Goal: Task Accomplishment & Management: Complete application form

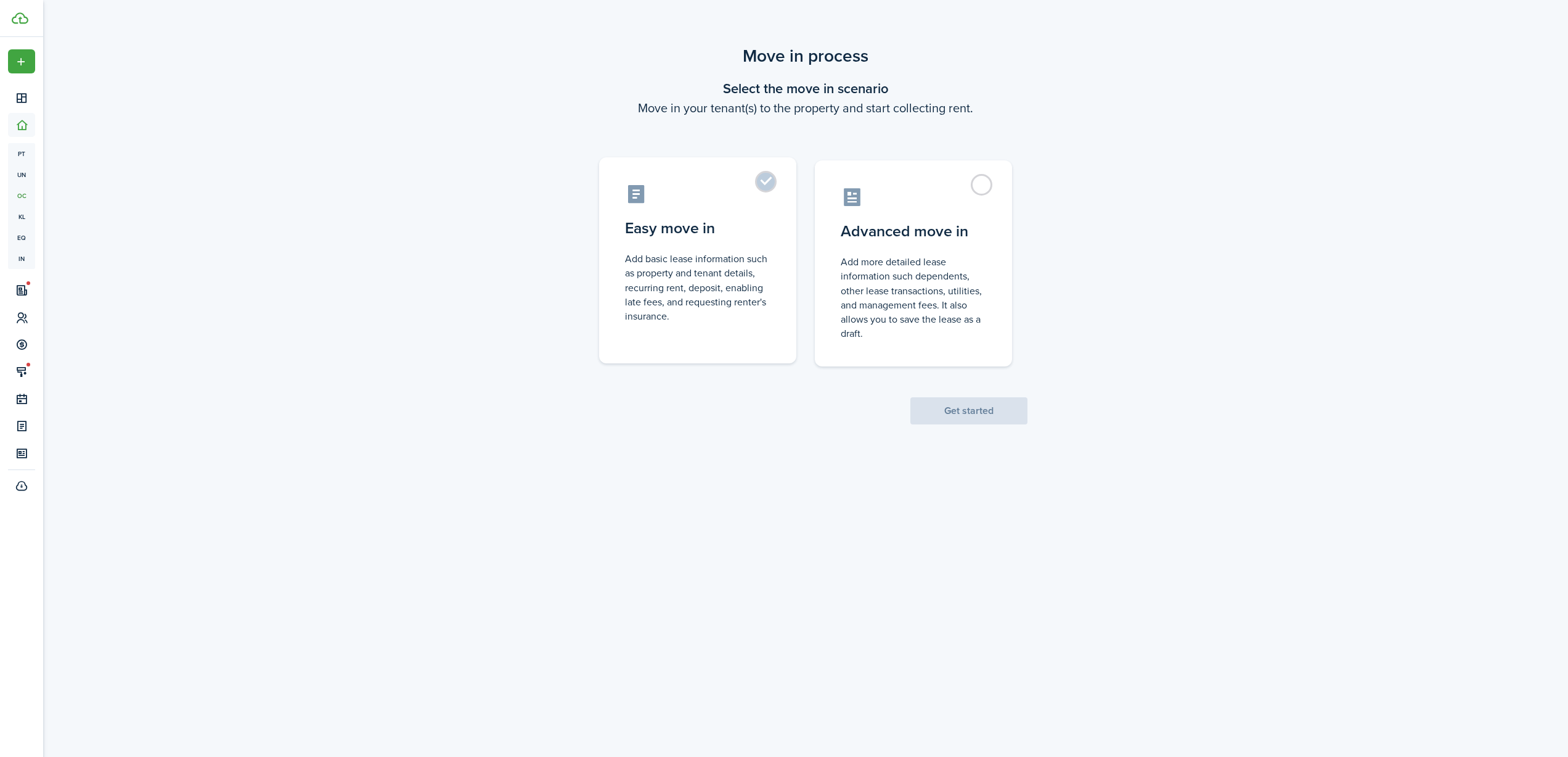
click at [665, 230] on control-radio-card-title "Easy move in" at bounding box center [698, 228] width 146 height 22
radio input "true"
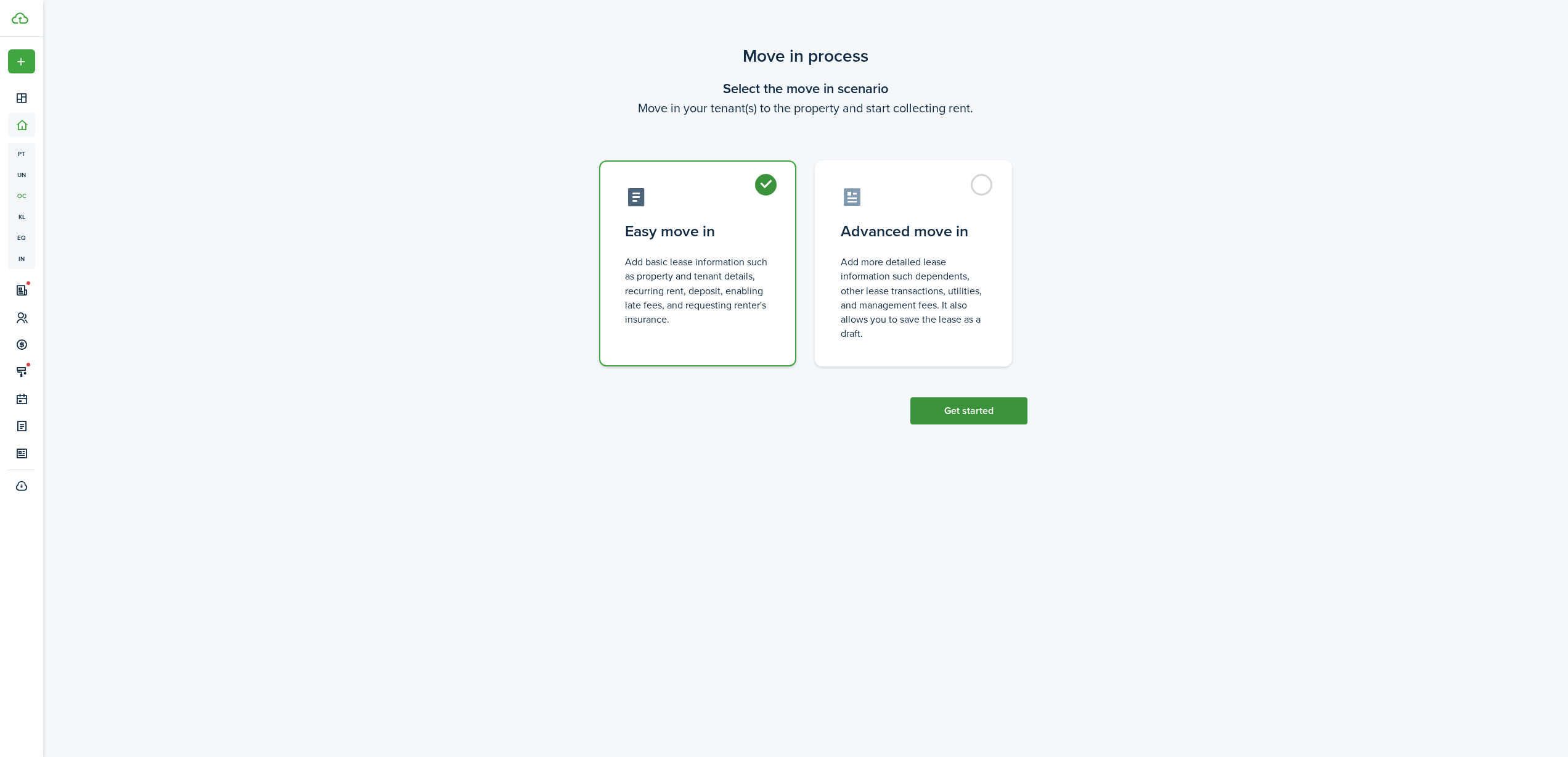
click at [960, 409] on button "Get started" at bounding box center [969, 410] width 117 height 27
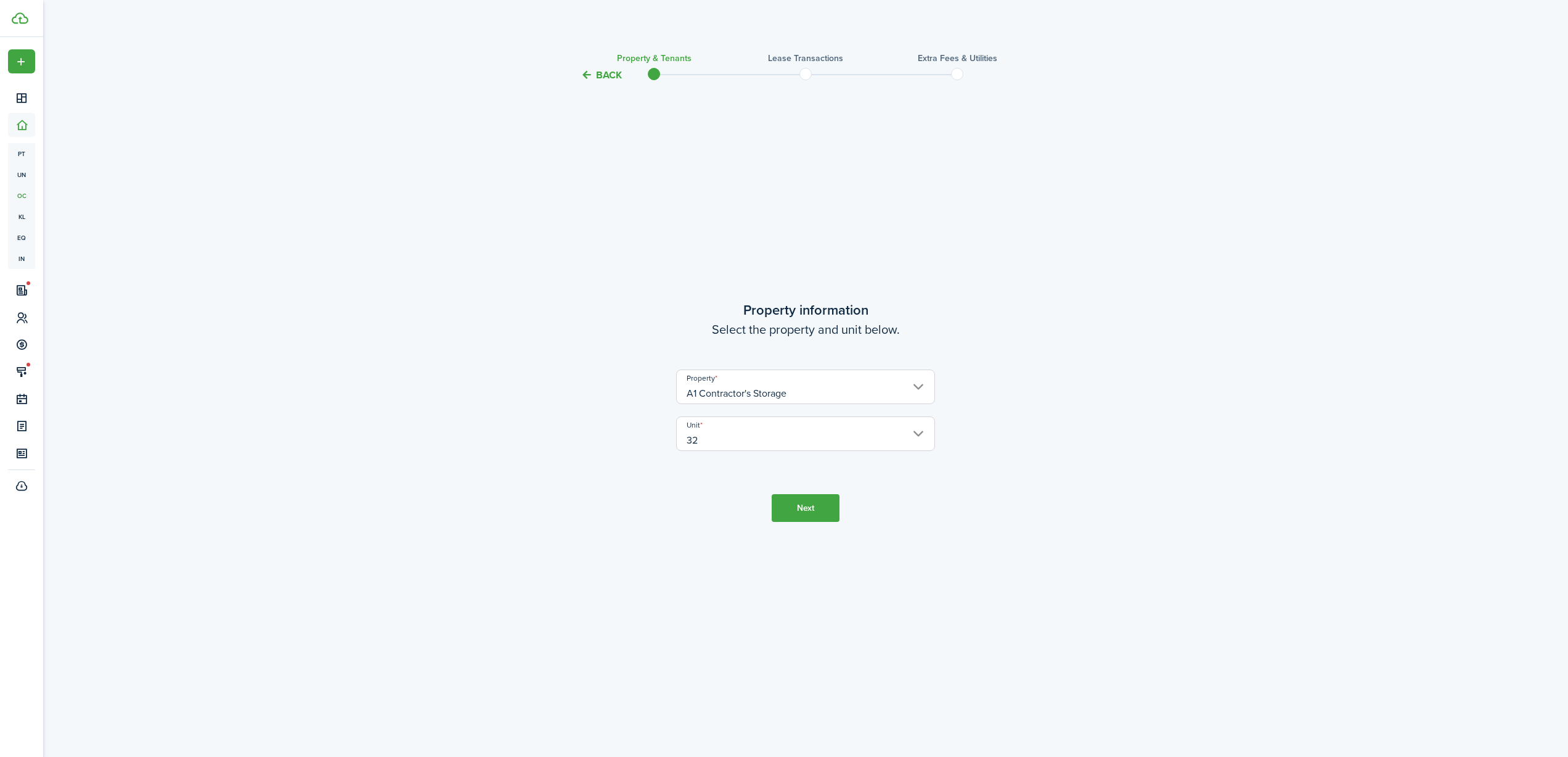
click at [790, 515] on button "Next" at bounding box center [806, 507] width 68 height 28
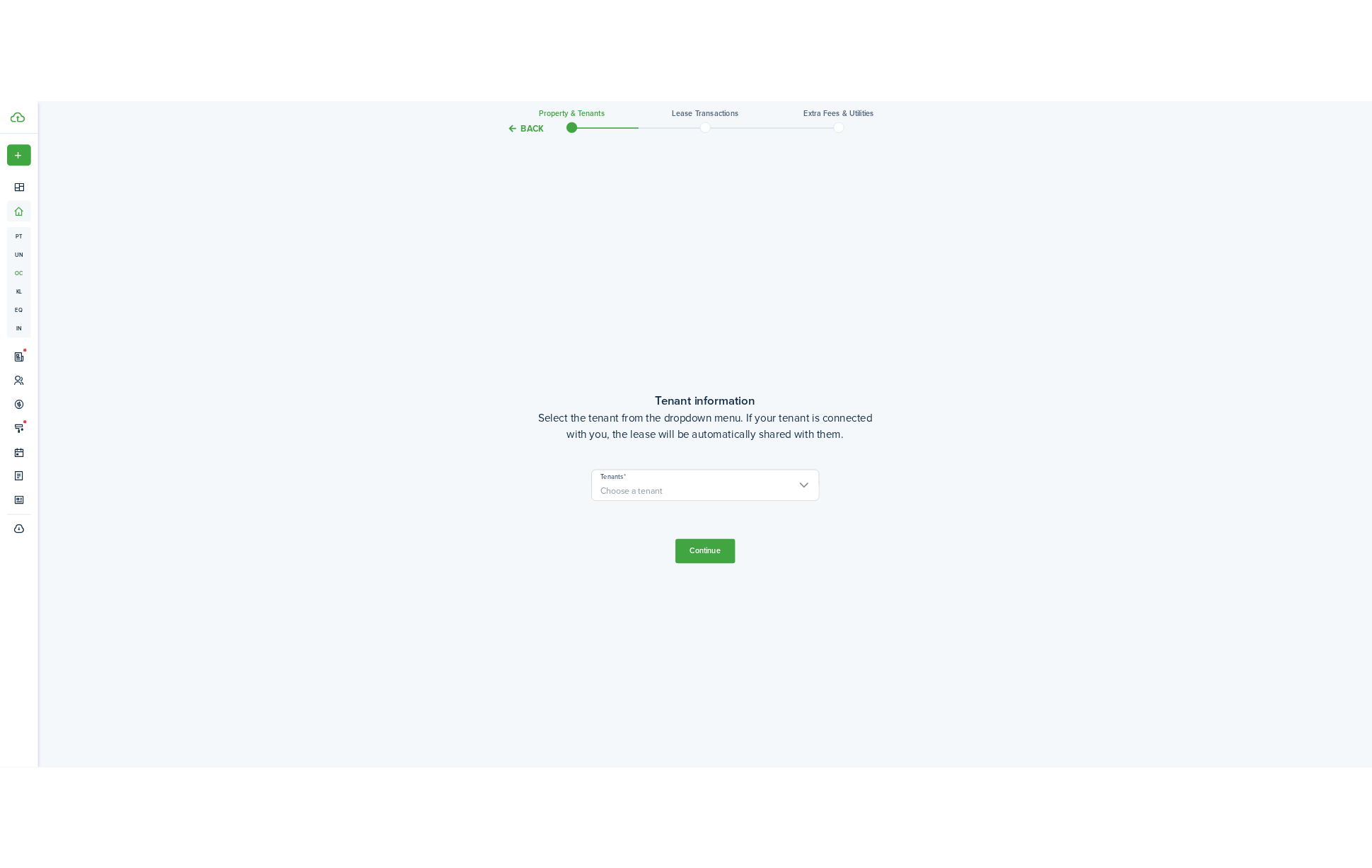
scroll to position [773, 0]
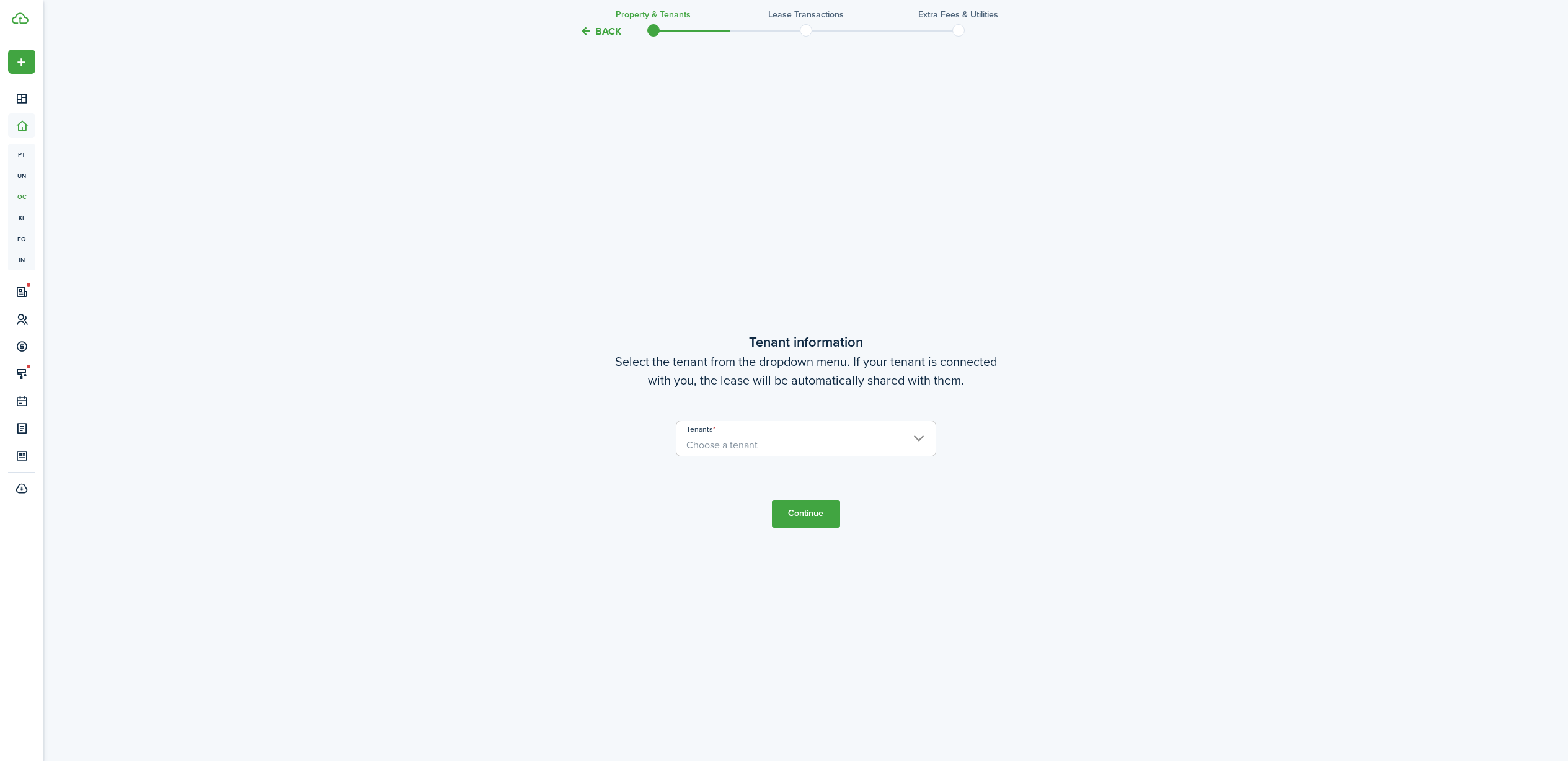
click at [767, 447] on span "Choose a tenant" at bounding box center [806, 445] width 259 height 21
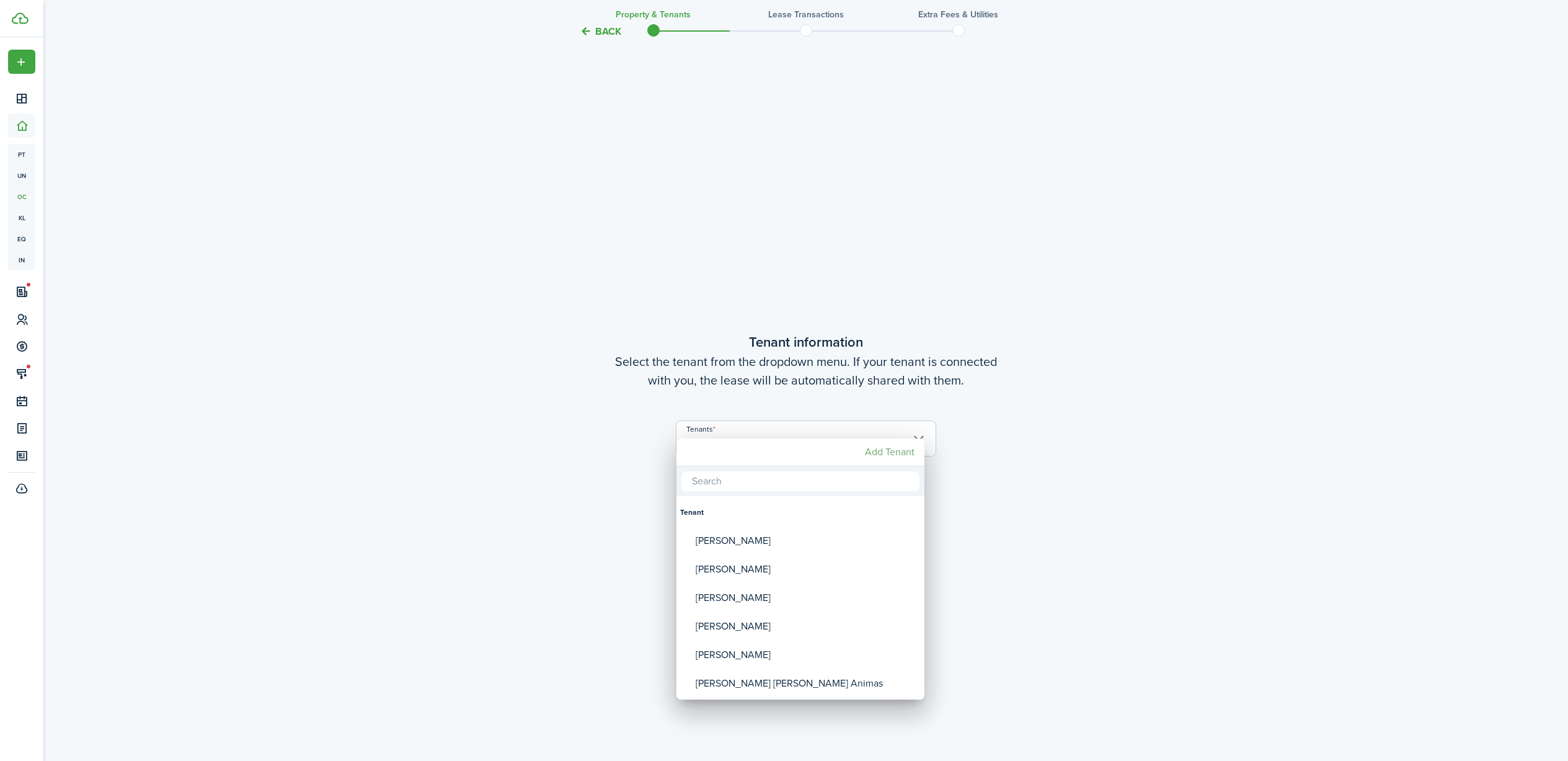
click at [878, 452] on mbsc-button "Add Tenant" at bounding box center [889, 452] width 59 height 22
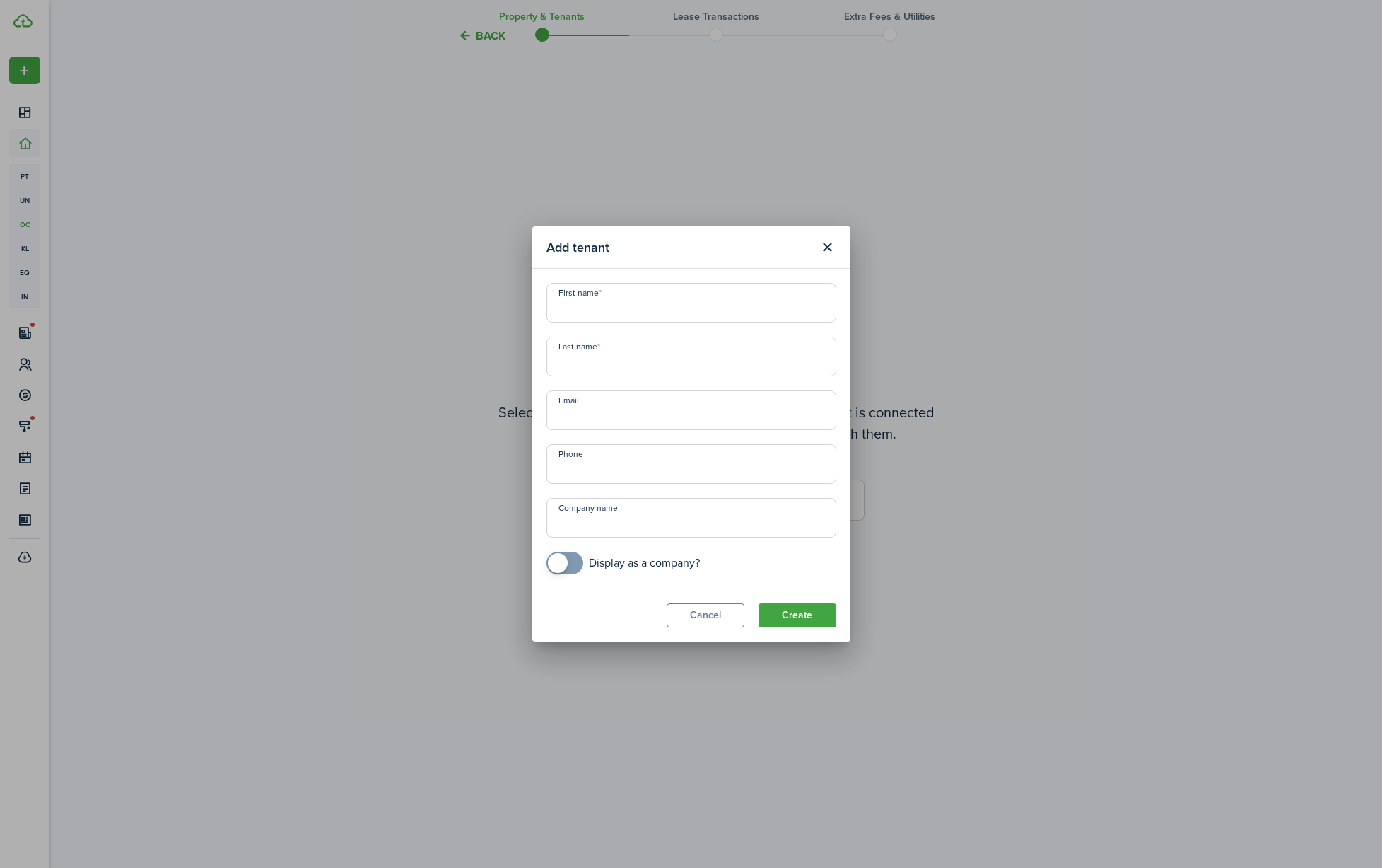
click at [645, 531] on input "Company name" at bounding box center [691, 517] width 290 height 40
click at [633, 304] on input "First name" at bounding box center [691, 302] width 290 height 40
type input "[PERSON_NAME]"
type input "Fu"
click at [656, 463] on input "+1" at bounding box center [691, 463] width 290 height 40
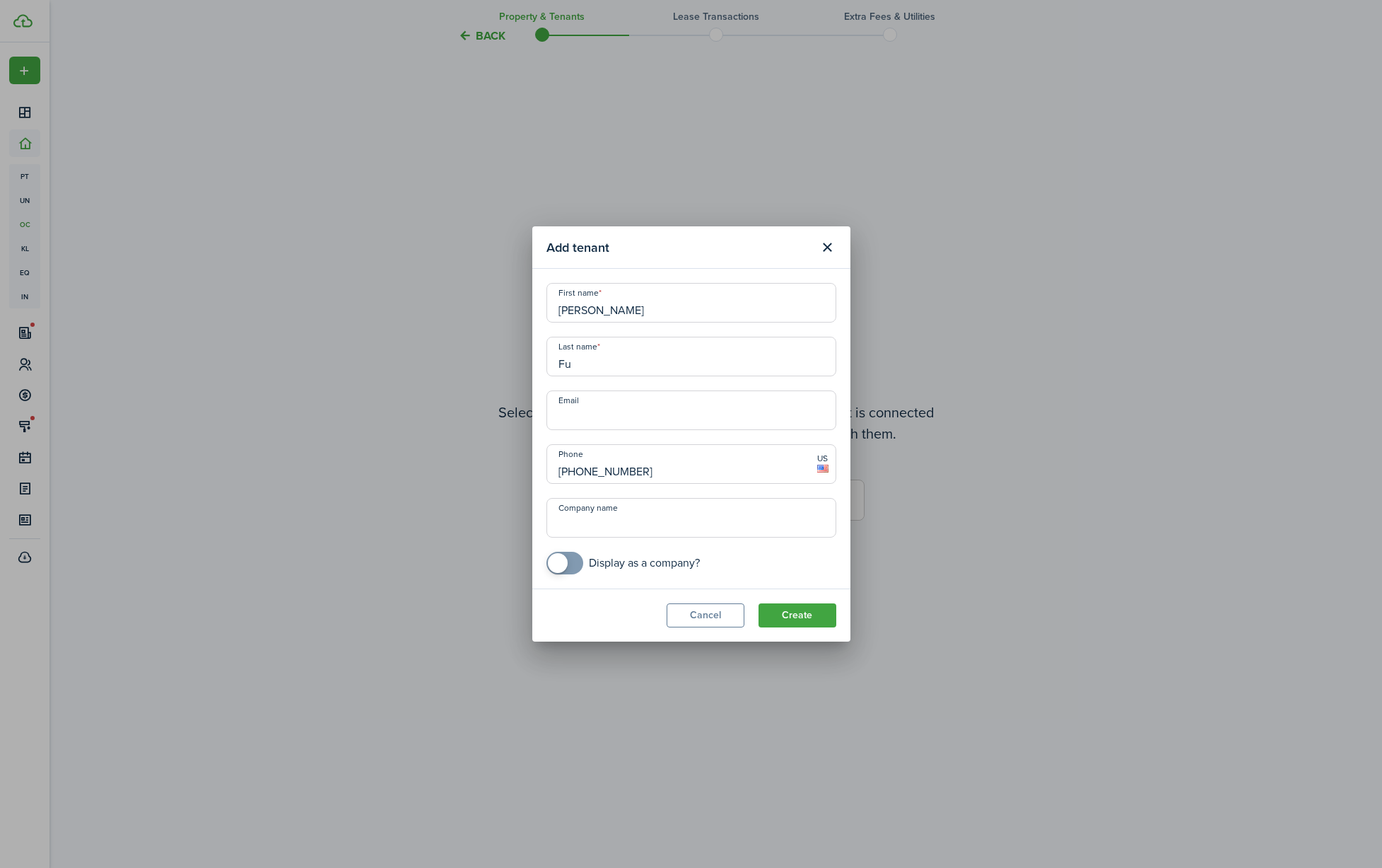
type input "[PHONE_NUMBER]"
click at [639, 416] on input "Email" at bounding box center [691, 409] width 290 height 40
paste input "[EMAIL_ADDRESS][DOMAIN_NAME]"
type input "[EMAIL_ADDRESS][DOMAIN_NAME]"
drag, startPoint x: 795, startPoint y: 613, endPoint x: 863, endPoint y: 615, distance: 68.0
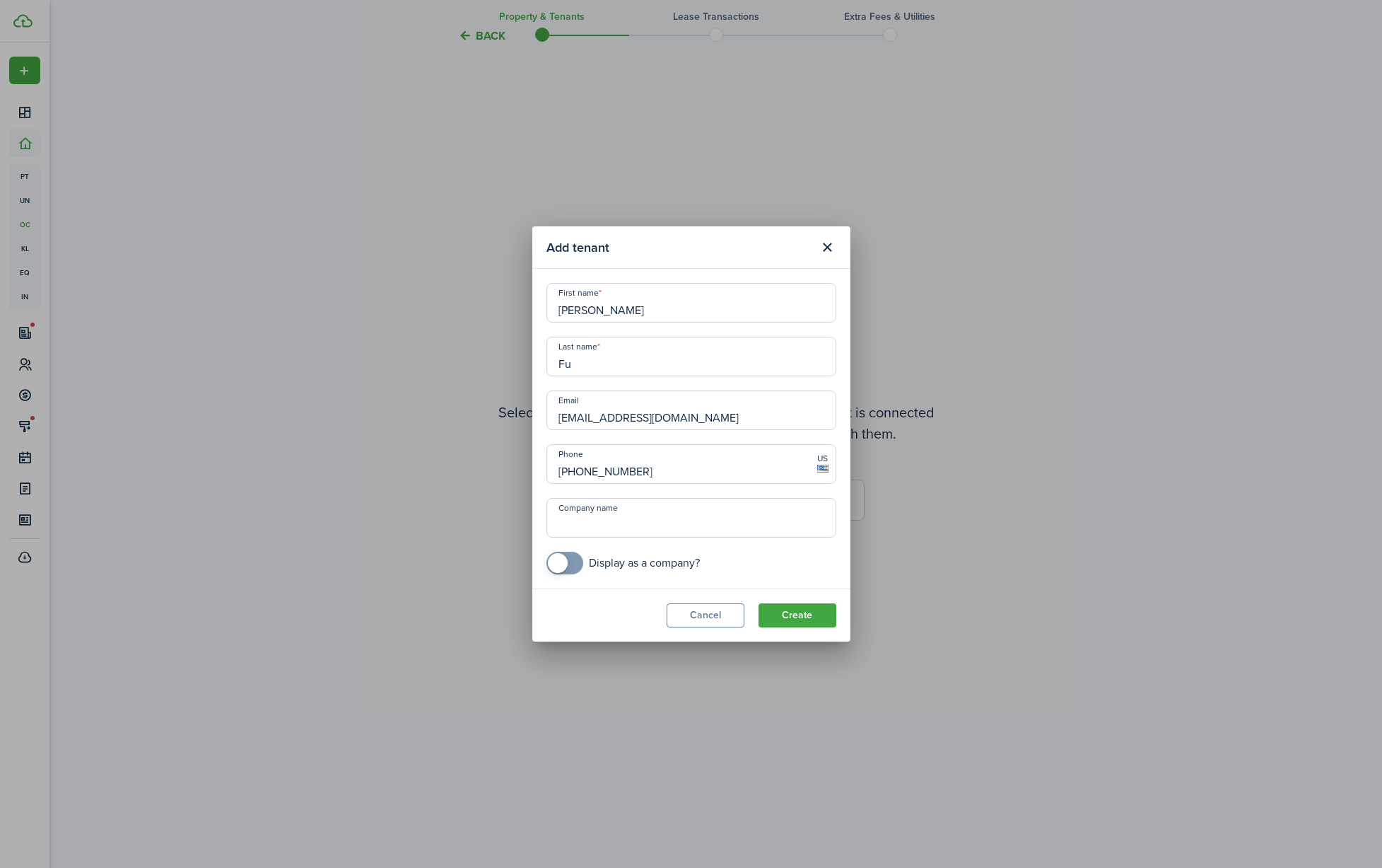
click at [795, 613] on button "Create" at bounding box center [798, 614] width 77 height 24
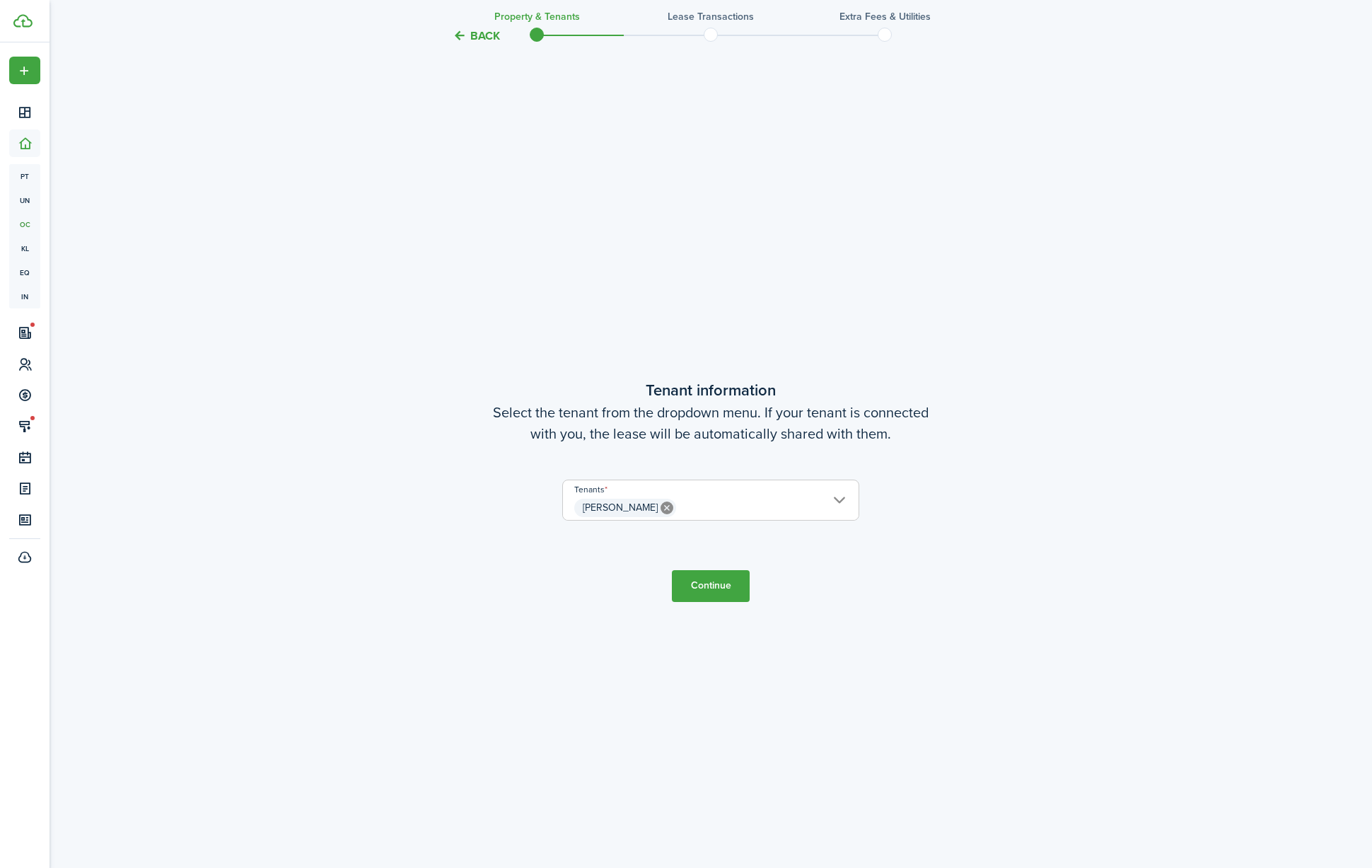
click at [698, 584] on button "Continue" at bounding box center [711, 585] width 77 height 32
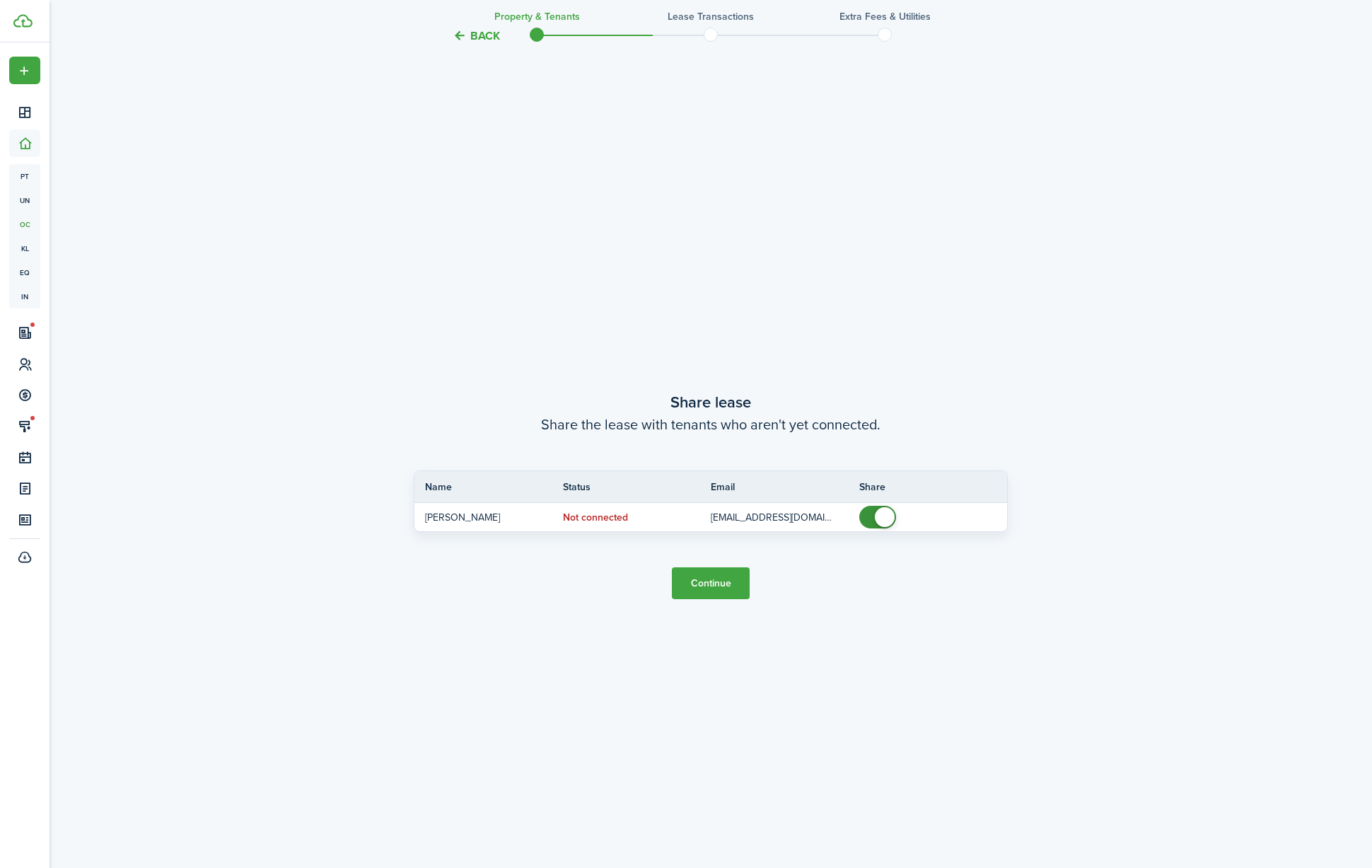
scroll to position [1640, 0]
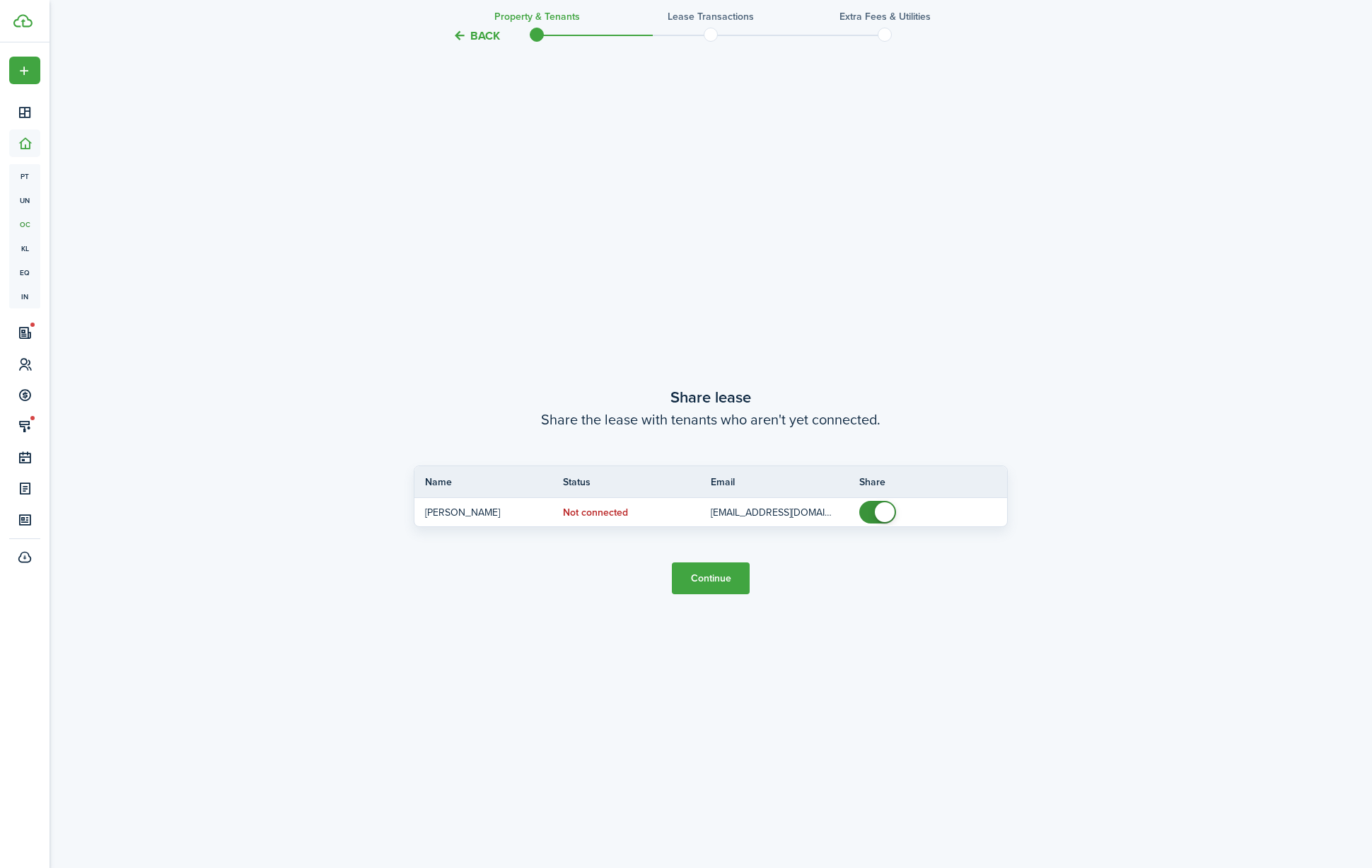
click at [718, 586] on button "Continue" at bounding box center [711, 578] width 77 height 32
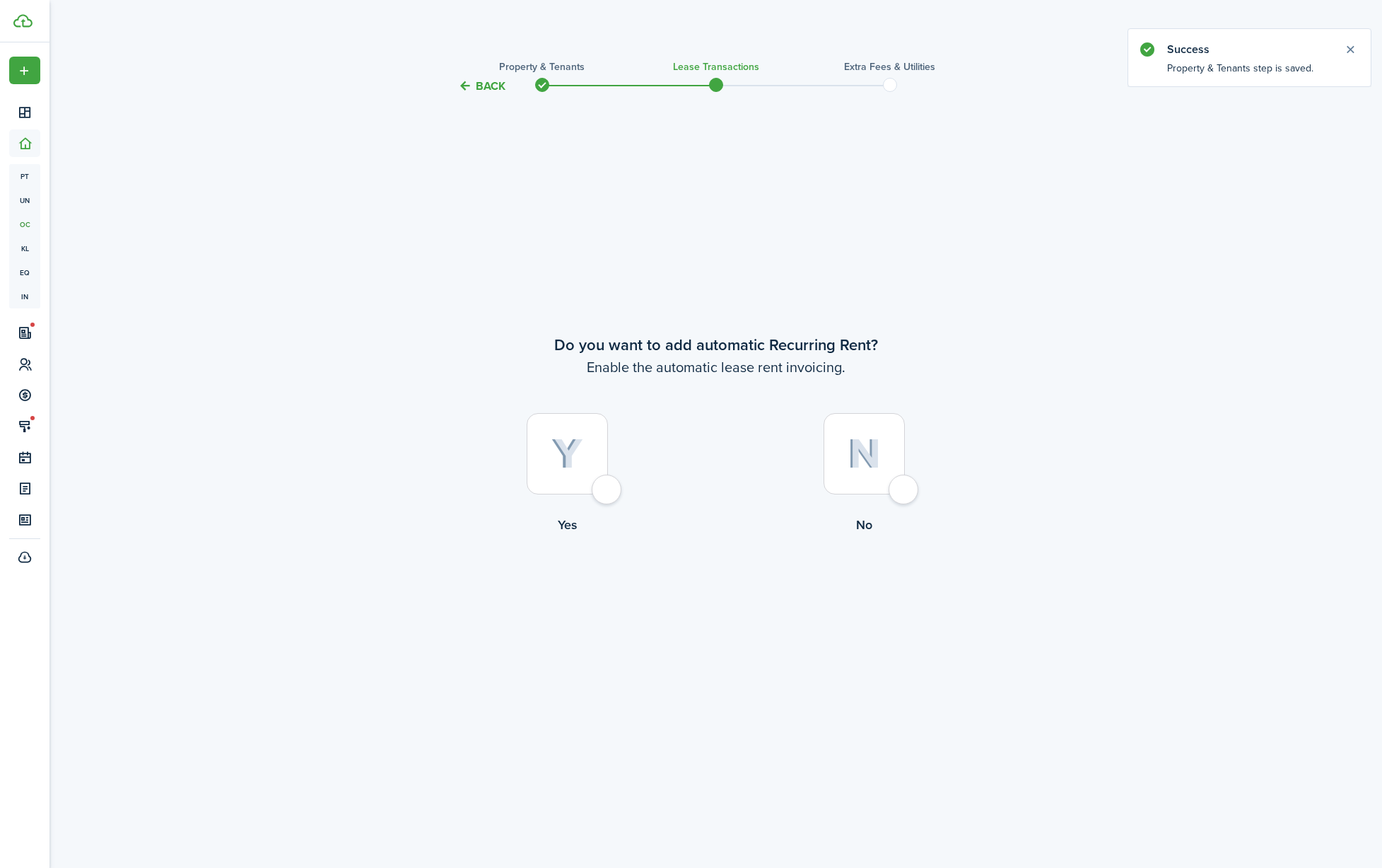
click at [608, 483] on div at bounding box center [567, 453] width 81 height 81
radio input "true"
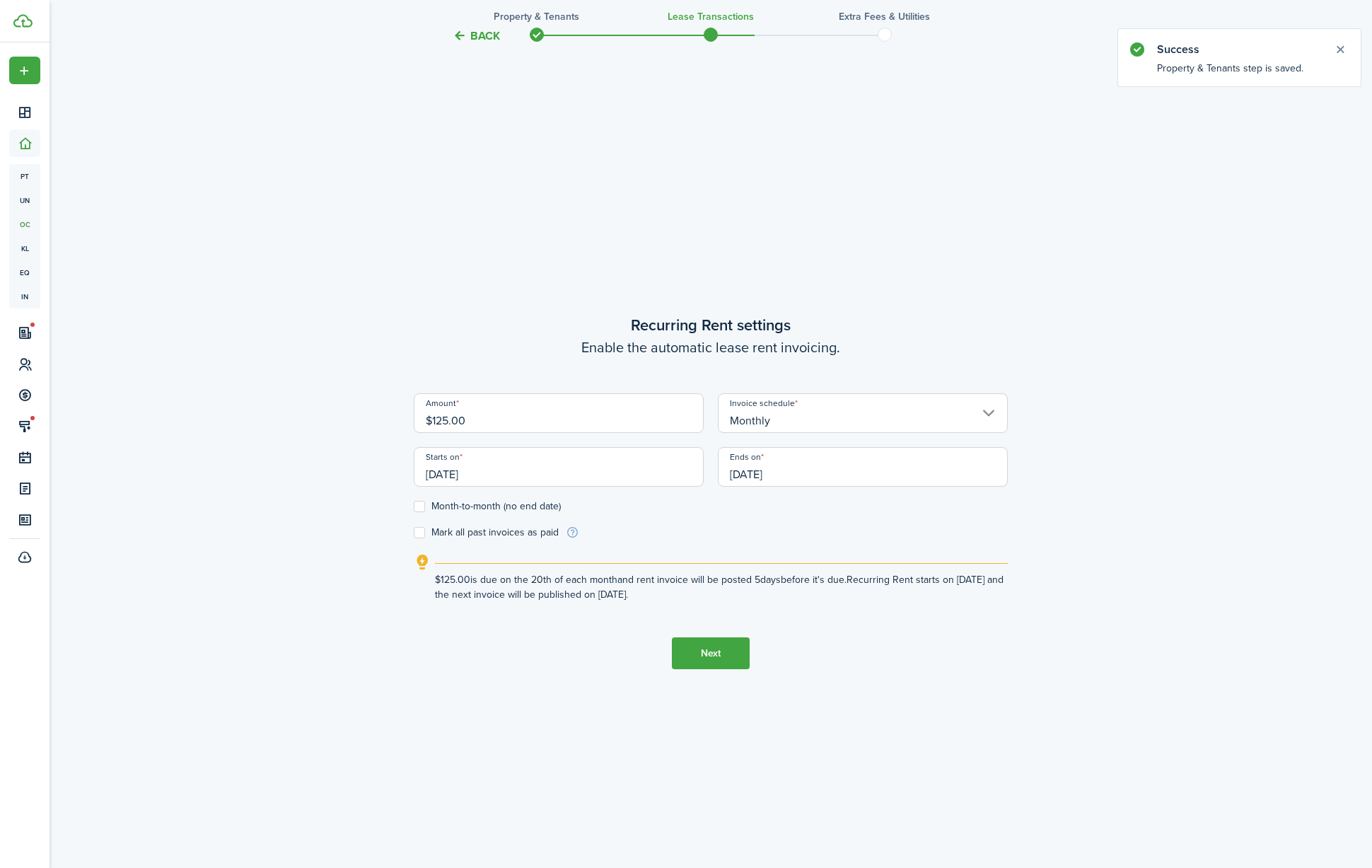
scroll to position [773, 0]
click at [474, 466] on input "[DATE]" at bounding box center [558, 465] width 290 height 40
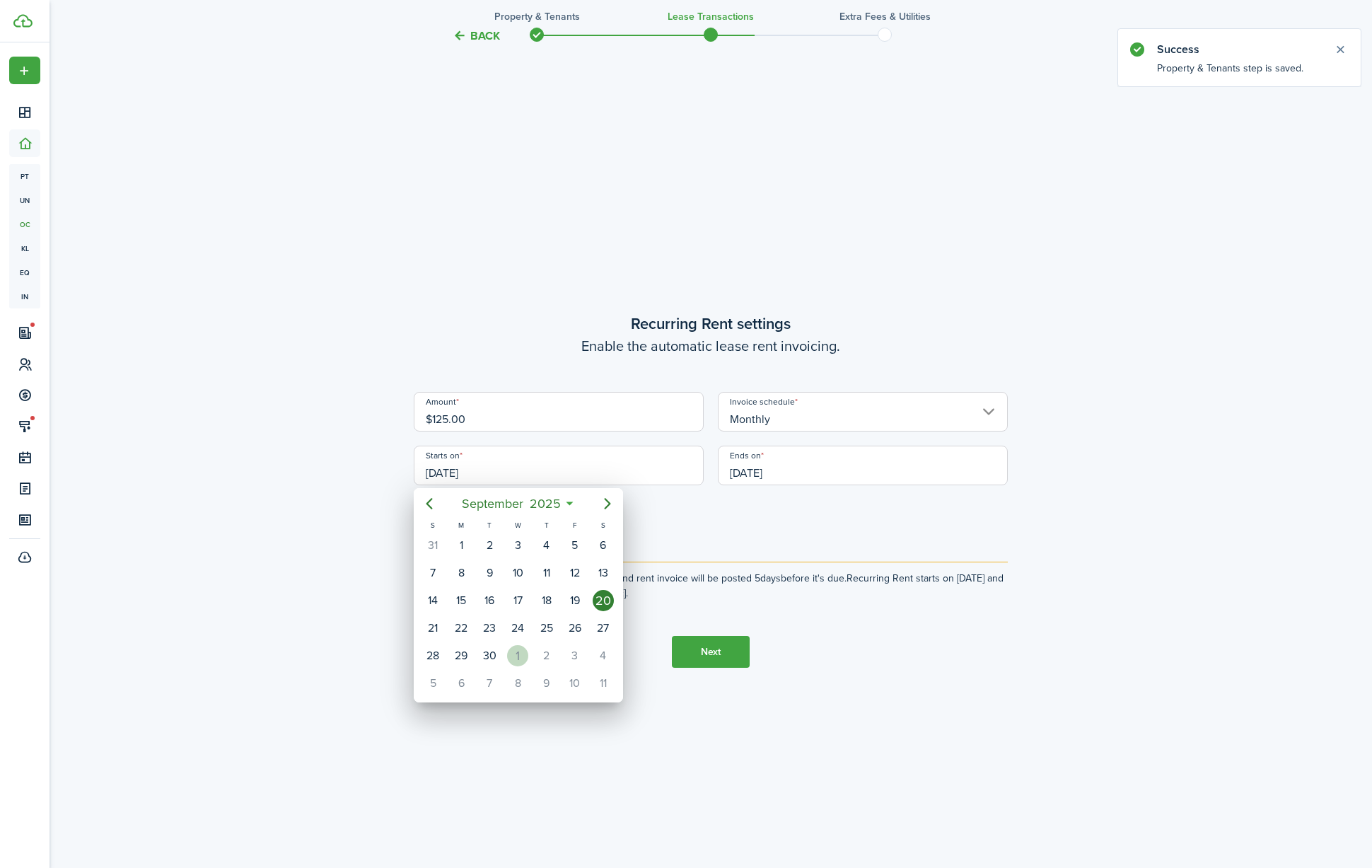
click at [515, 647] on div "1" at bounding box center [518, 656] width 21 height 21
type input "[DATE]"
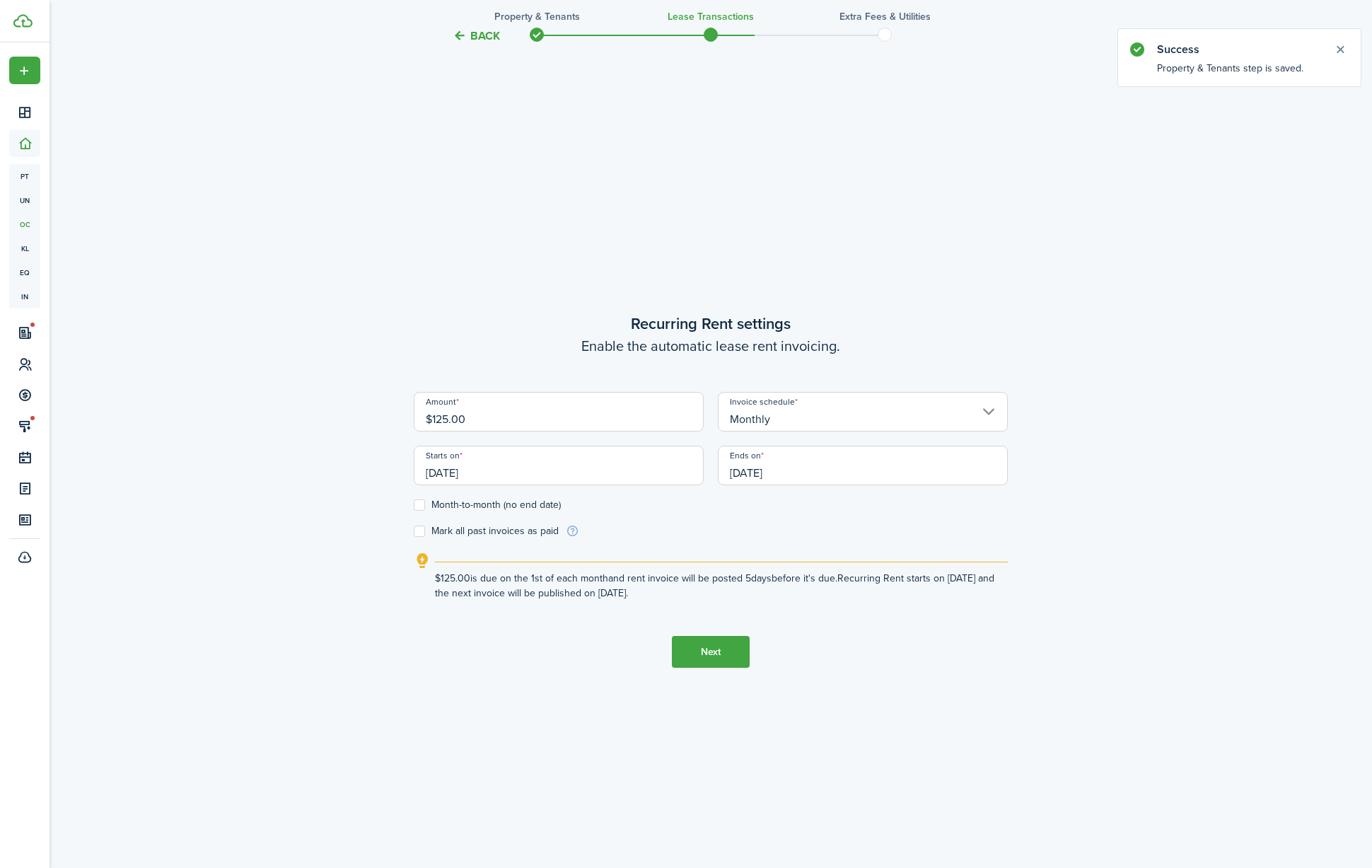
click at [483, 424] on input "$125.00" at bounding box center [558, 411] width 290 height 40
type input "$300.00"
click at [647, 546] on lease-wizard-rent-recurring "Recurring Rent settings Enable the automatic lease rent invoicing. Amount $300.…" at bounding box center [711, 456] width 594 height 289
click at [443, 510] on label "Month-to-month (no end date)" at bounding box center [487, 504] width 147 height 11
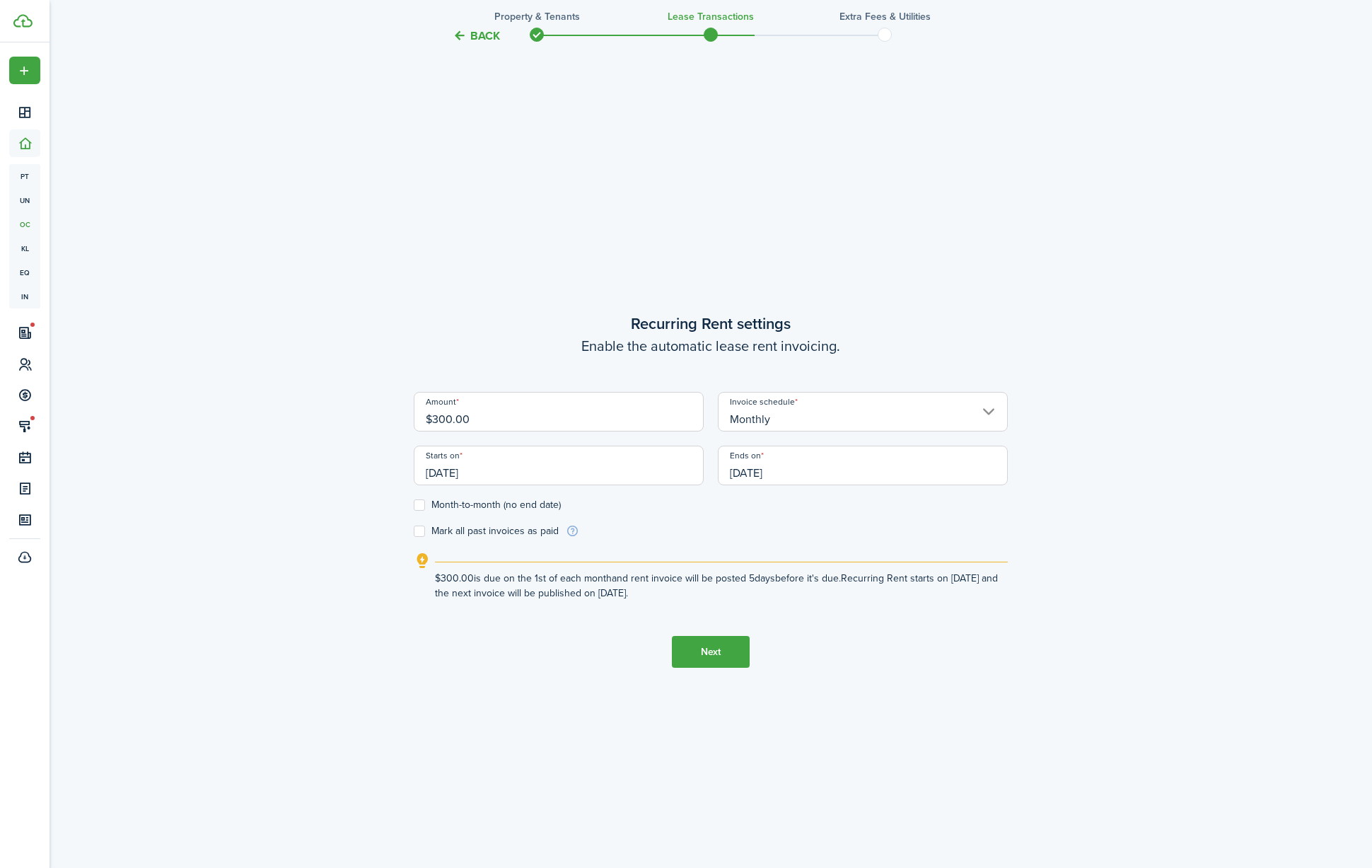
click at [414, 505] on input "Month-to-month (no end date)" at bounding box center [413, 504] width 1 height 1
checkbox input "true"
drag, startPoint x: 705, startPoint y: 647, endPoint x: 820, endPoint y: 645, distance: 115.0
click at [706, 647] on button "Next" at bounding box center [711, 651] width 77 height 32
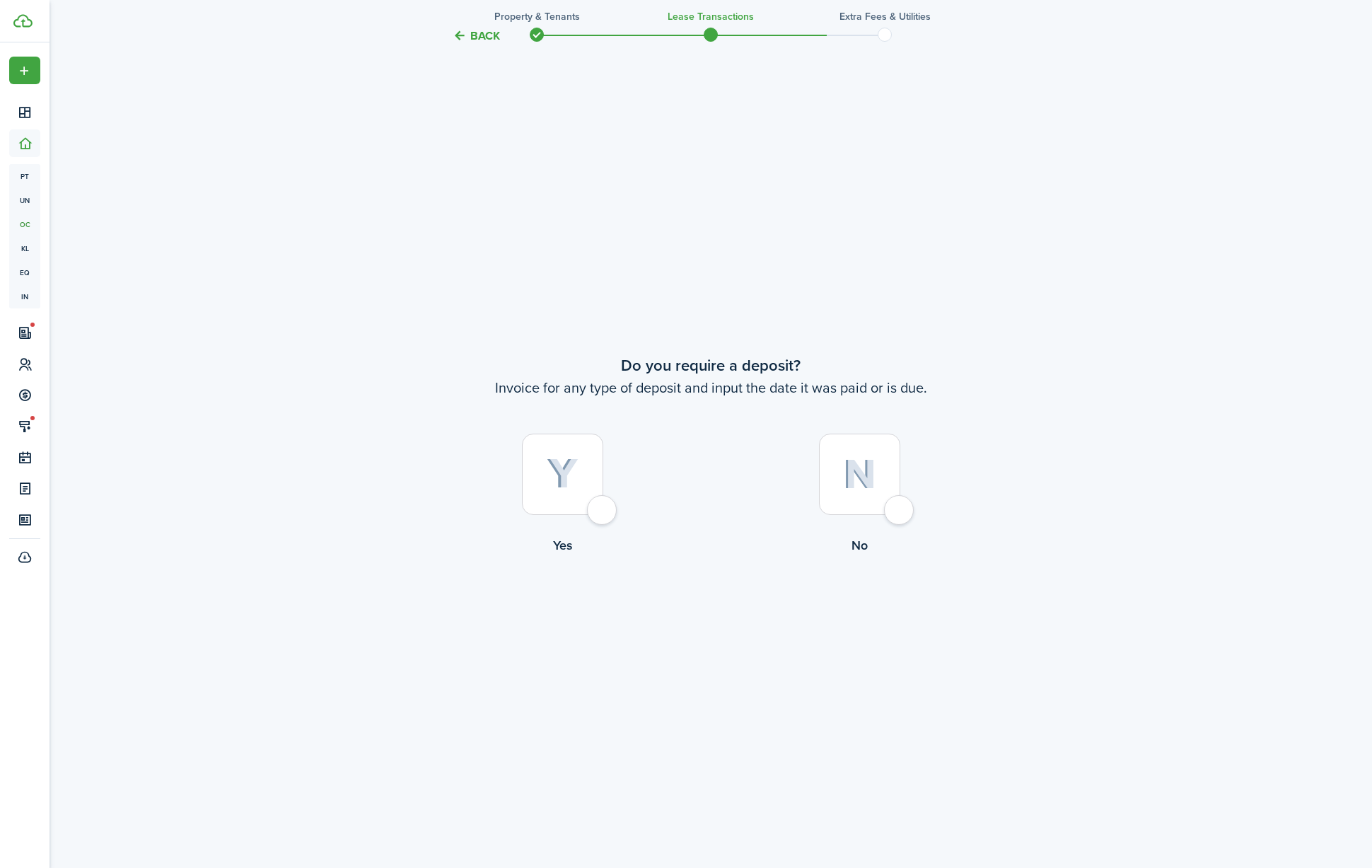
scroll to position [1640, 0]
click at [589, 503] on div at bounding box center [563, 473] width 81 height 81
radio input "true"
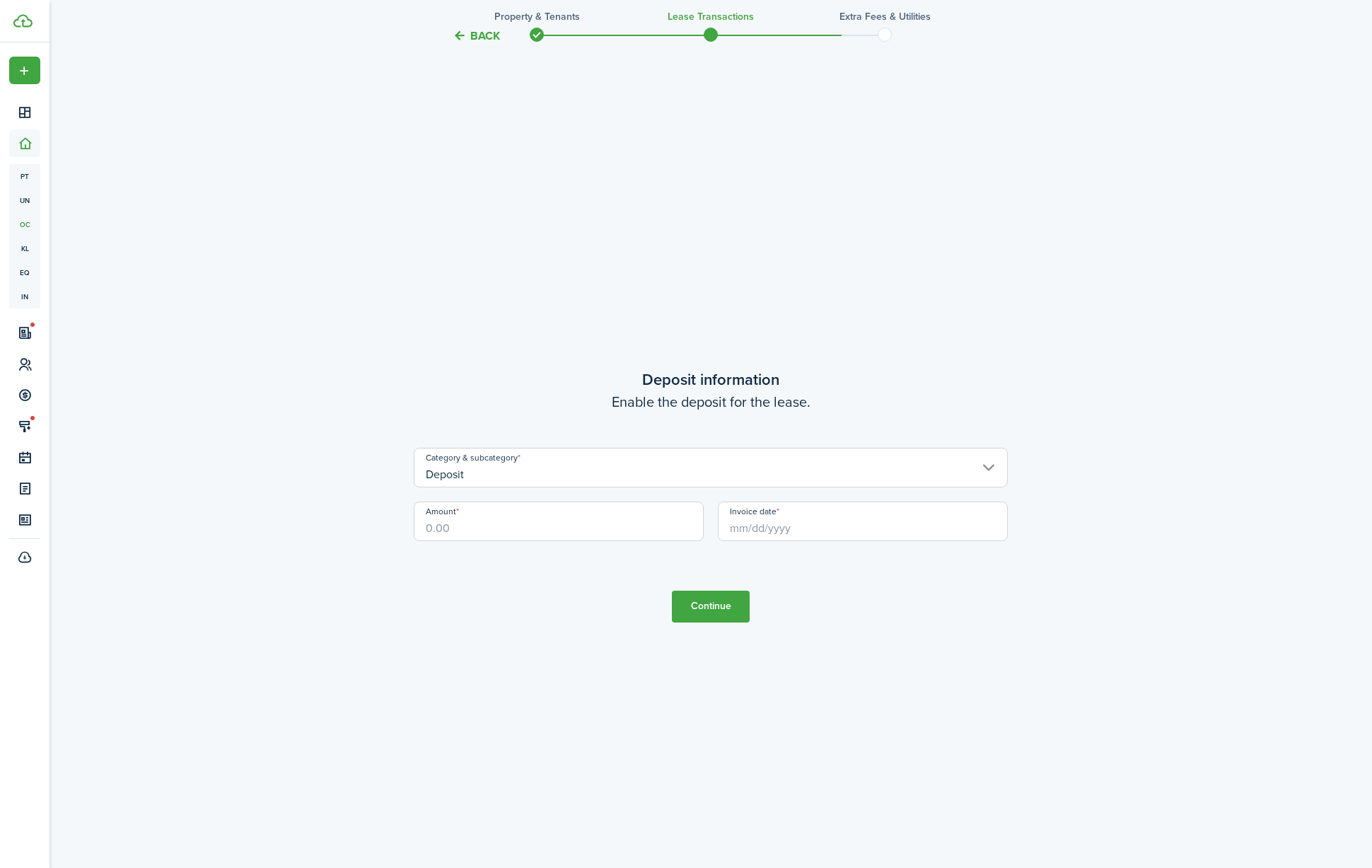
scroll to position [2508, 0]
click at [527, 541] on div "Amount" at bounding box center [558, 523] width 304 height 54
click at [535, 529] on input "Amount" at bounding box center [558, 516] width 290 height 40
click at [819, 533] on input "Invoice date" at bounding box center [862, 516] width 290 height 40
type input "$300.00"
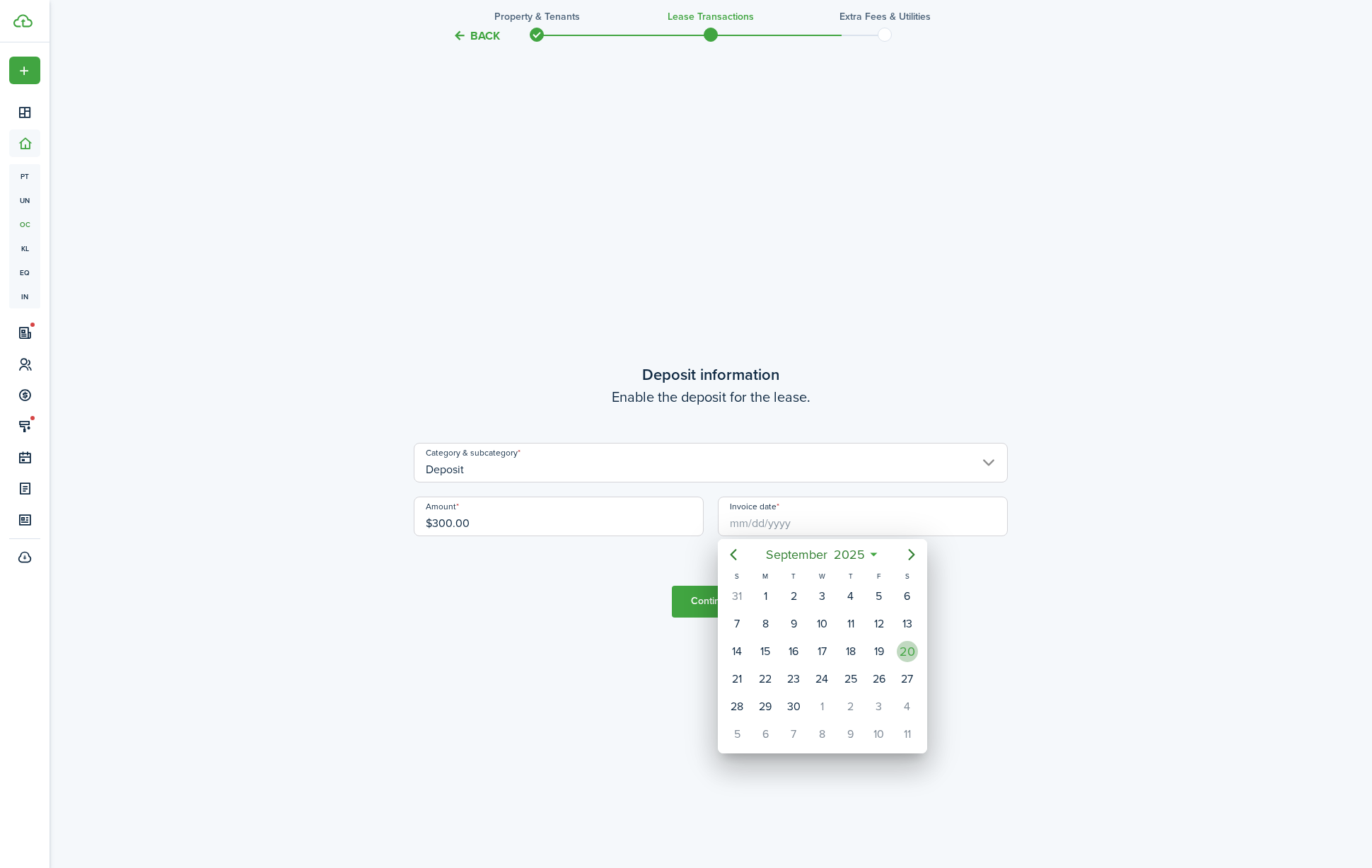
click at [914, 651] on div "20" at bounding box center [907, 651] width 21 height 21
type input "[DATE]"
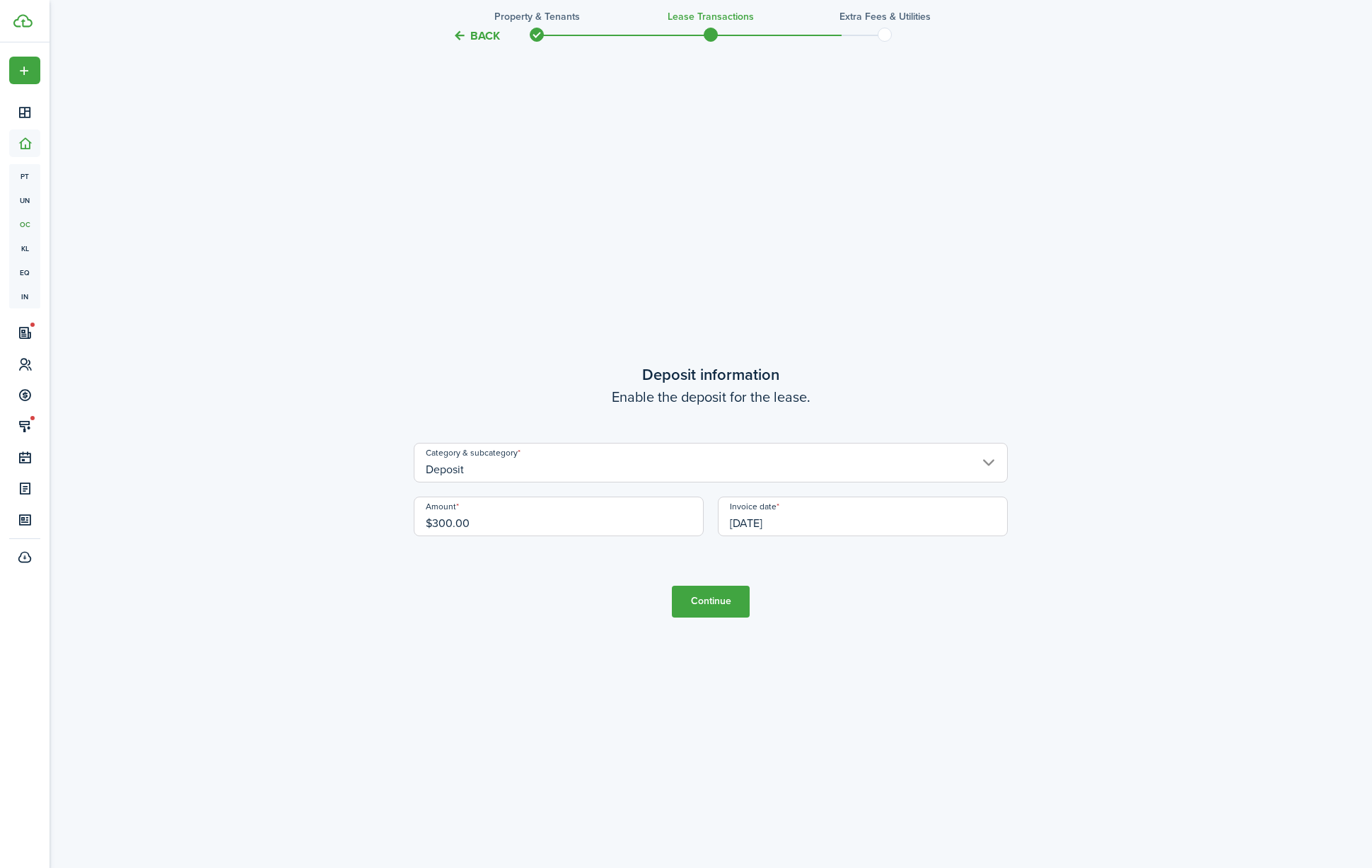
click at [720, 592] on button "Continue" at bounding box center [711, 601] width 77 height 32
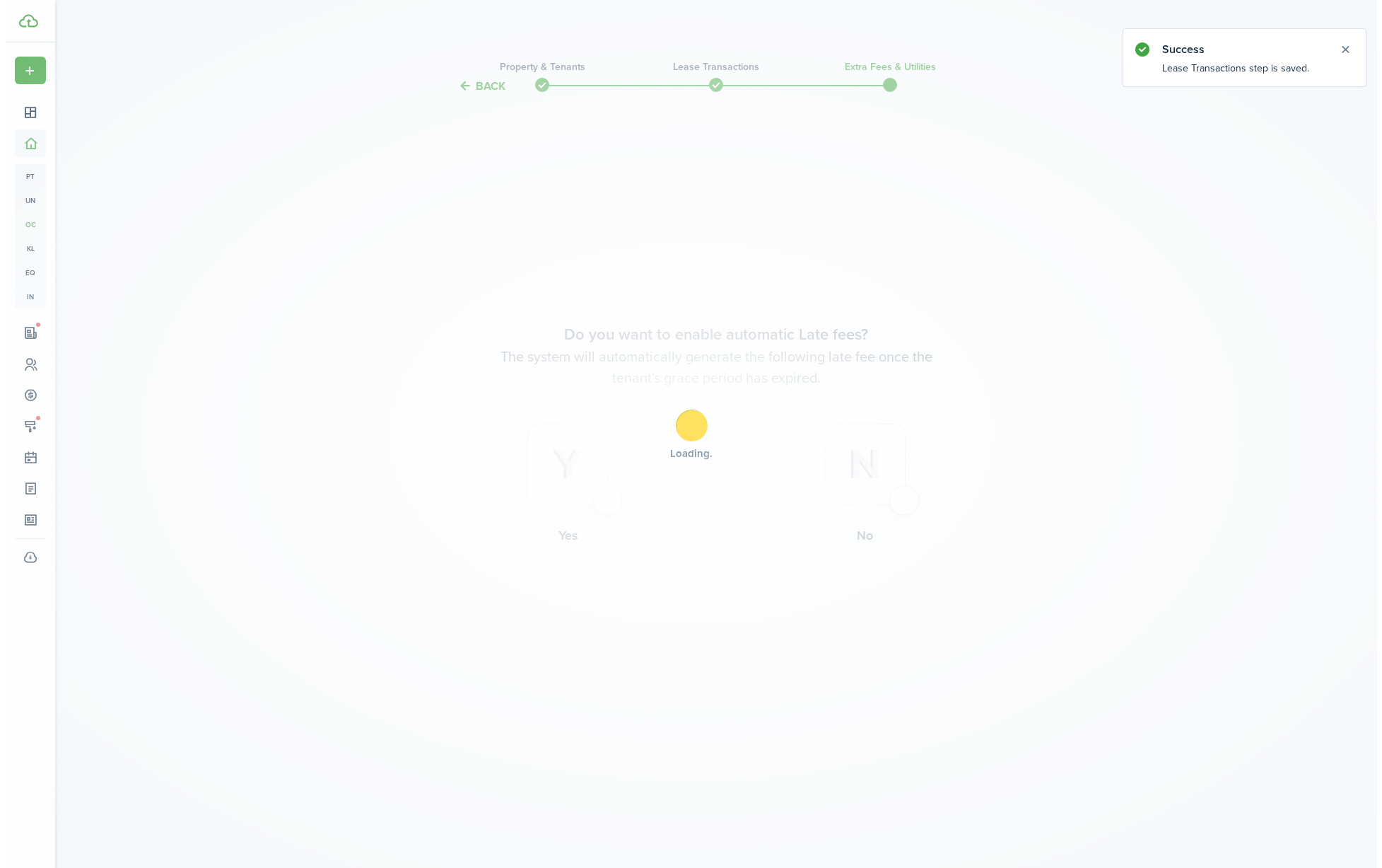
scroll to position [0, 0]
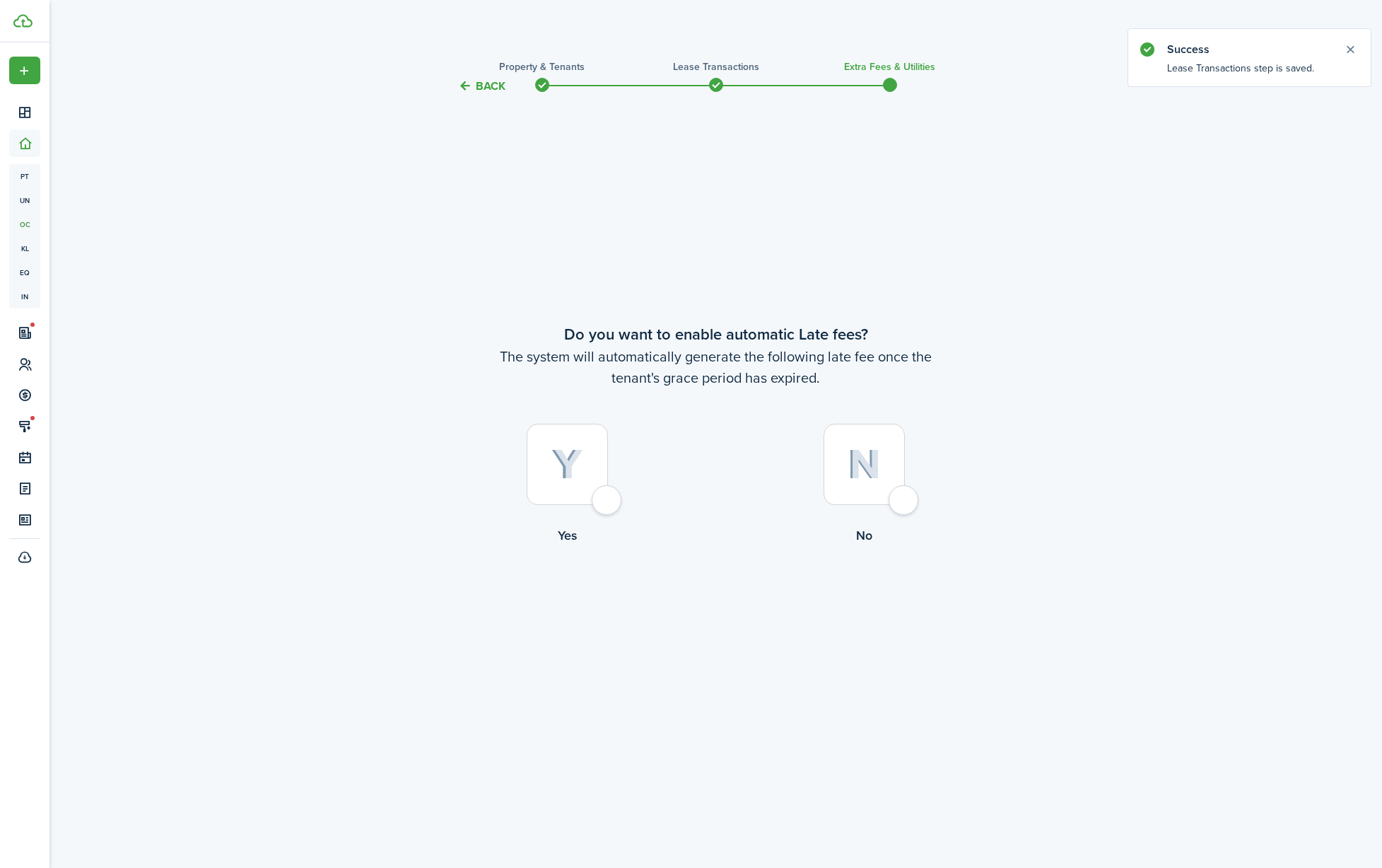
click at [608, 501] on div at bounding box center [567, 464] width 81 height 81
radio input "true"
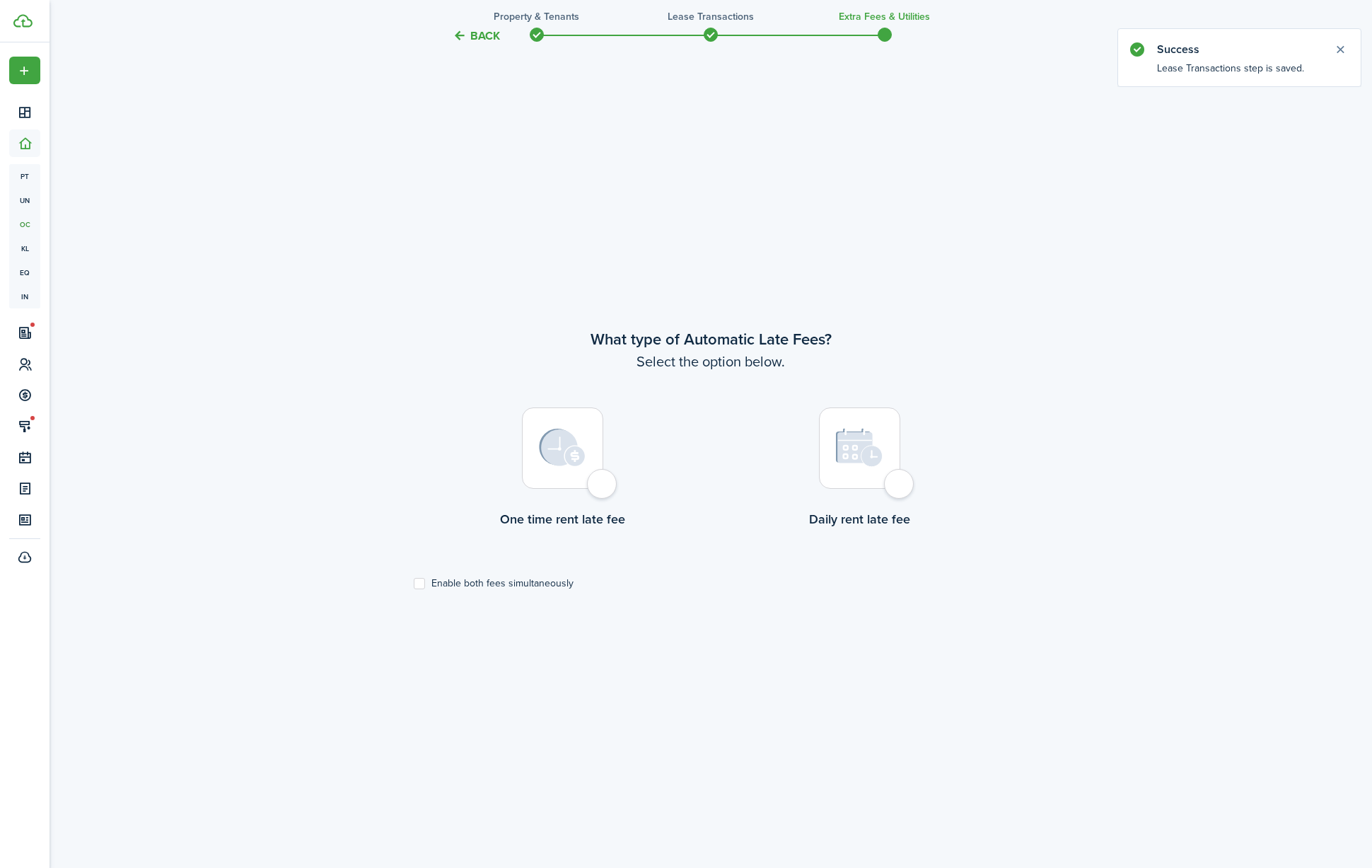
scroll to position [773, 0]
click at [603, 478] on div at bounding box center [563, 445] width 81 height 81
radio input "true"
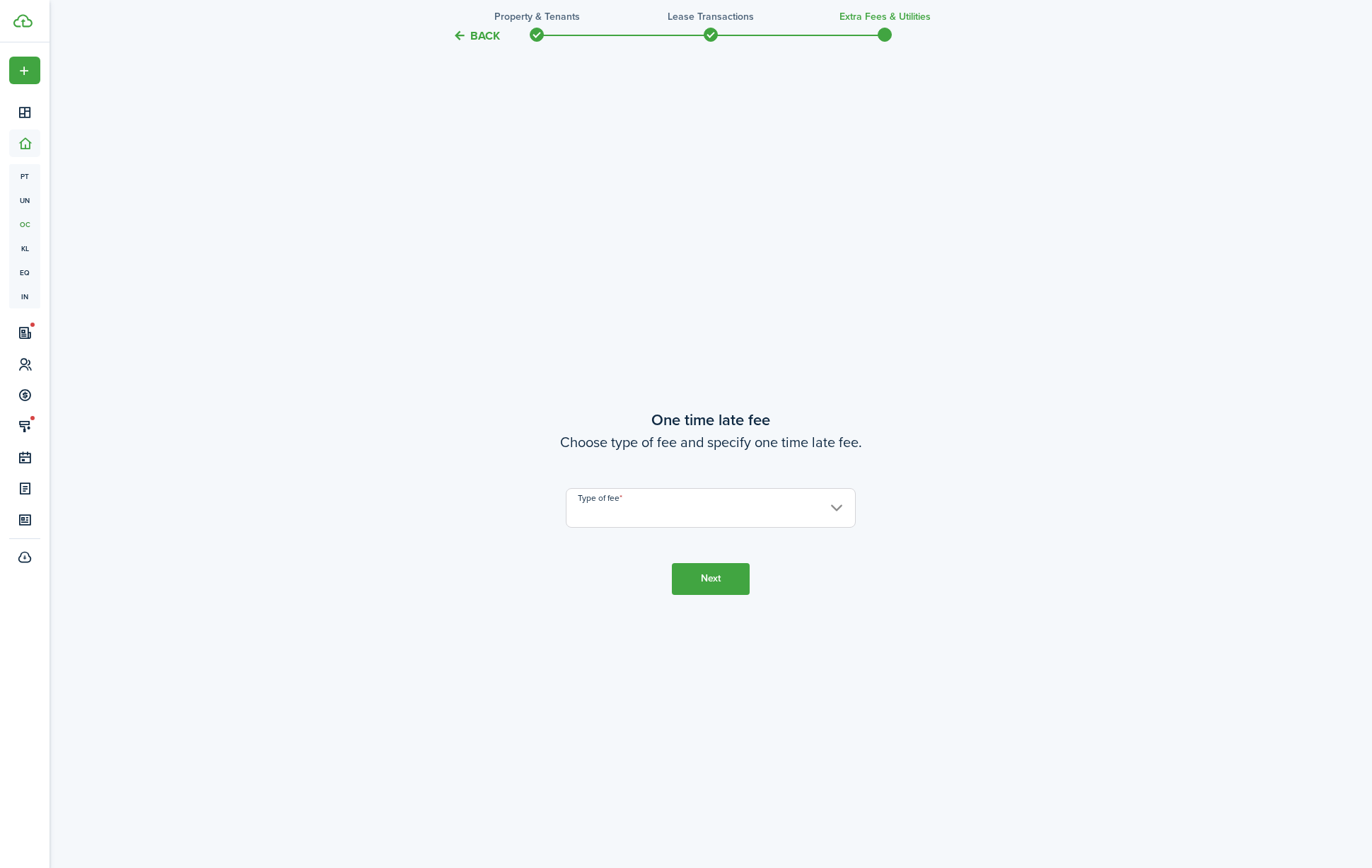
scroll to position [1640, 0]
click at [667, 511] on input "Type of fee" at bounding box center [711, 496] width 290 height 40
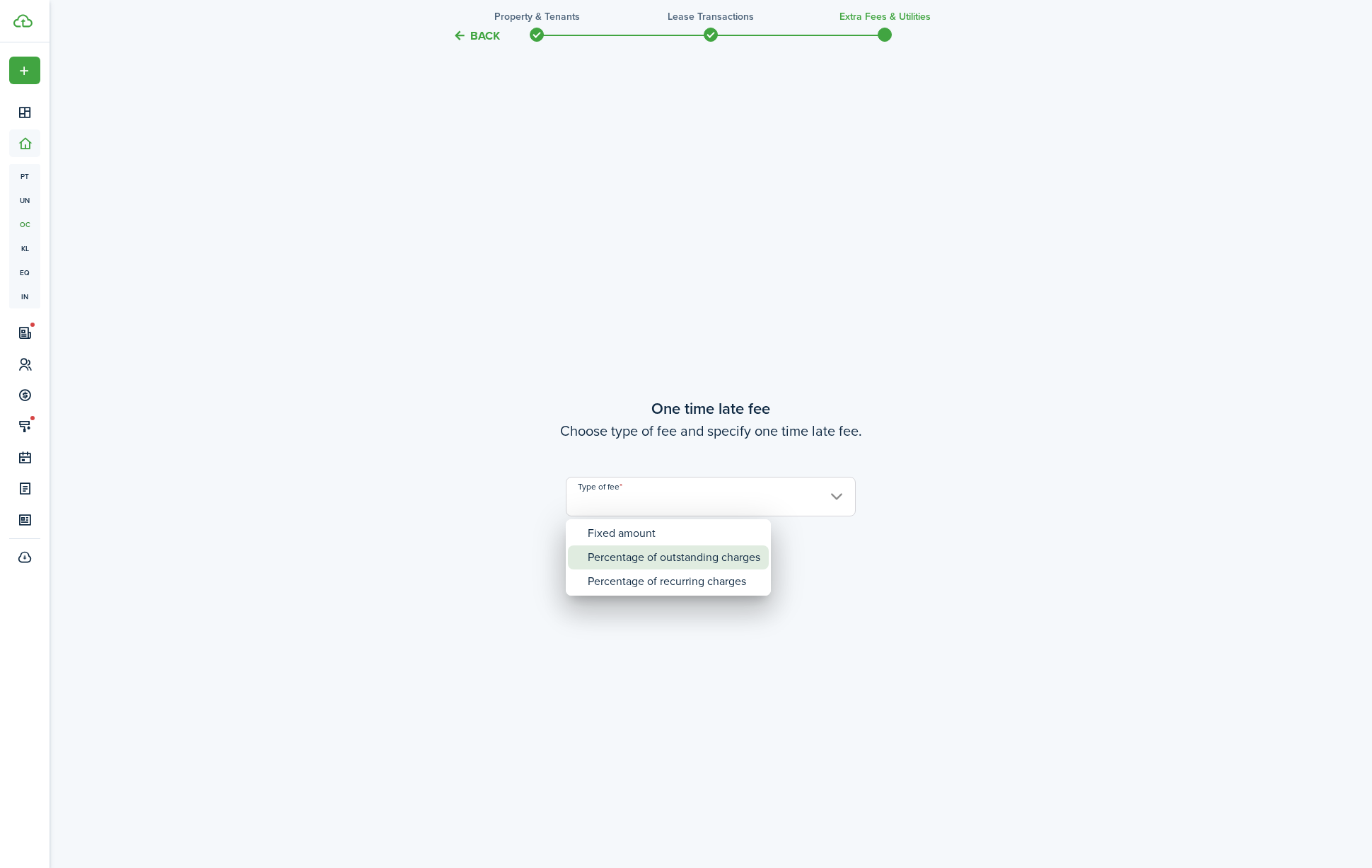
click at [670, 550] on div "Percentage of outstanding charges" at bounding box center [674, 556] width 173 height 24
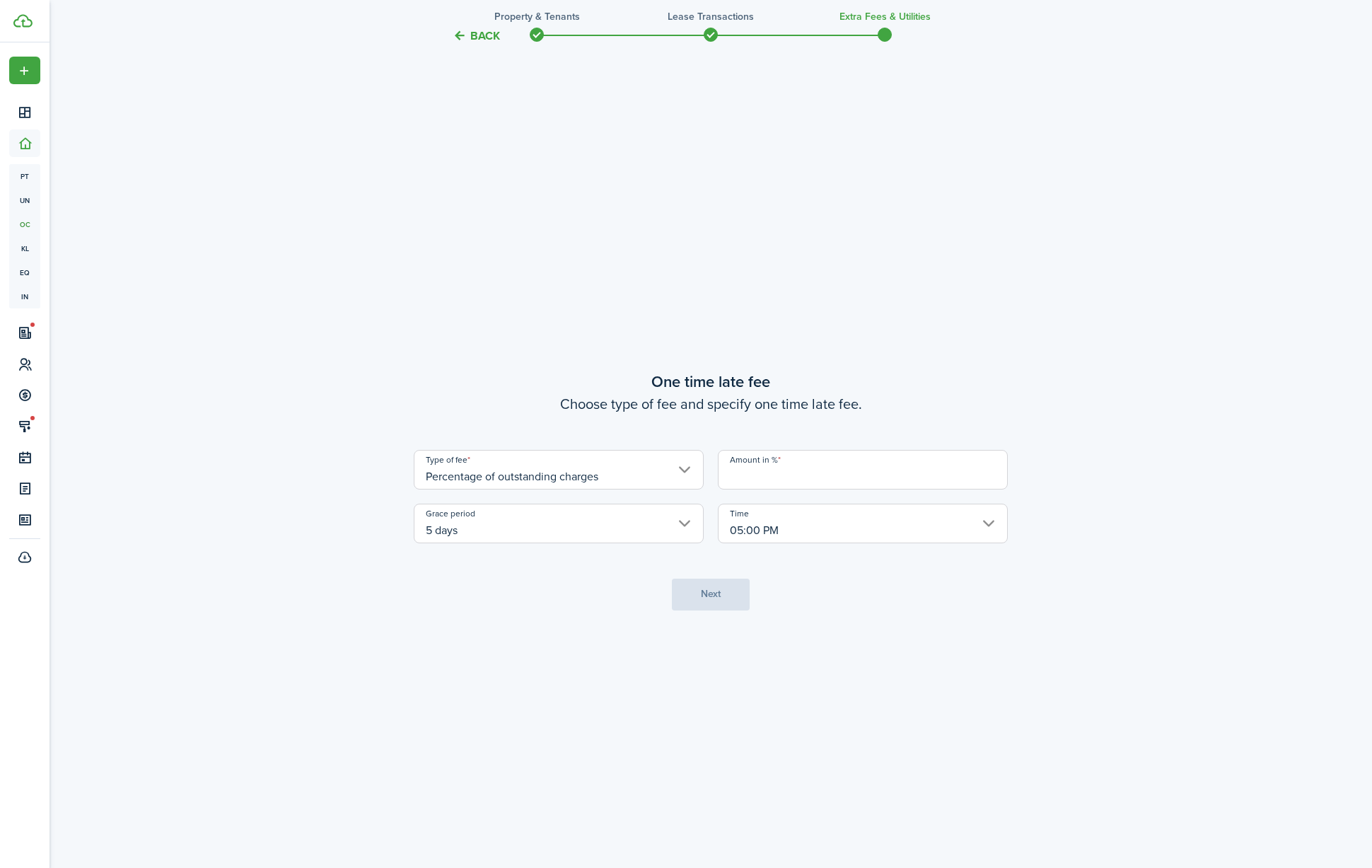
click at [616, 469] on input "Percentage of outstanding charges" at bounding box center [558, 469] width 290 height 40
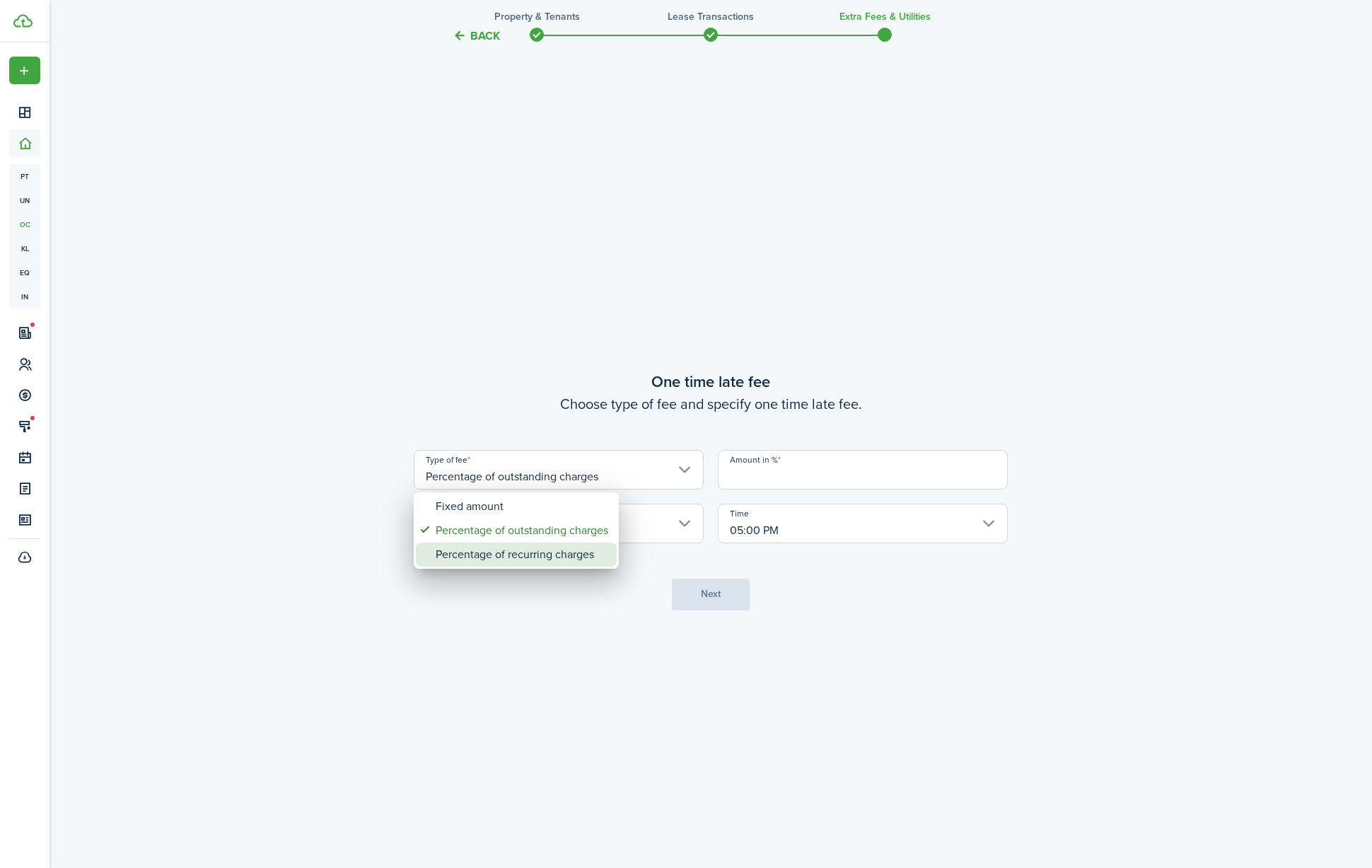
click at [609, 551] on div "Percentage of recurring charges" at bounding box center [522, 554] width 173 height 24
type input "Percentage of recurring charges"
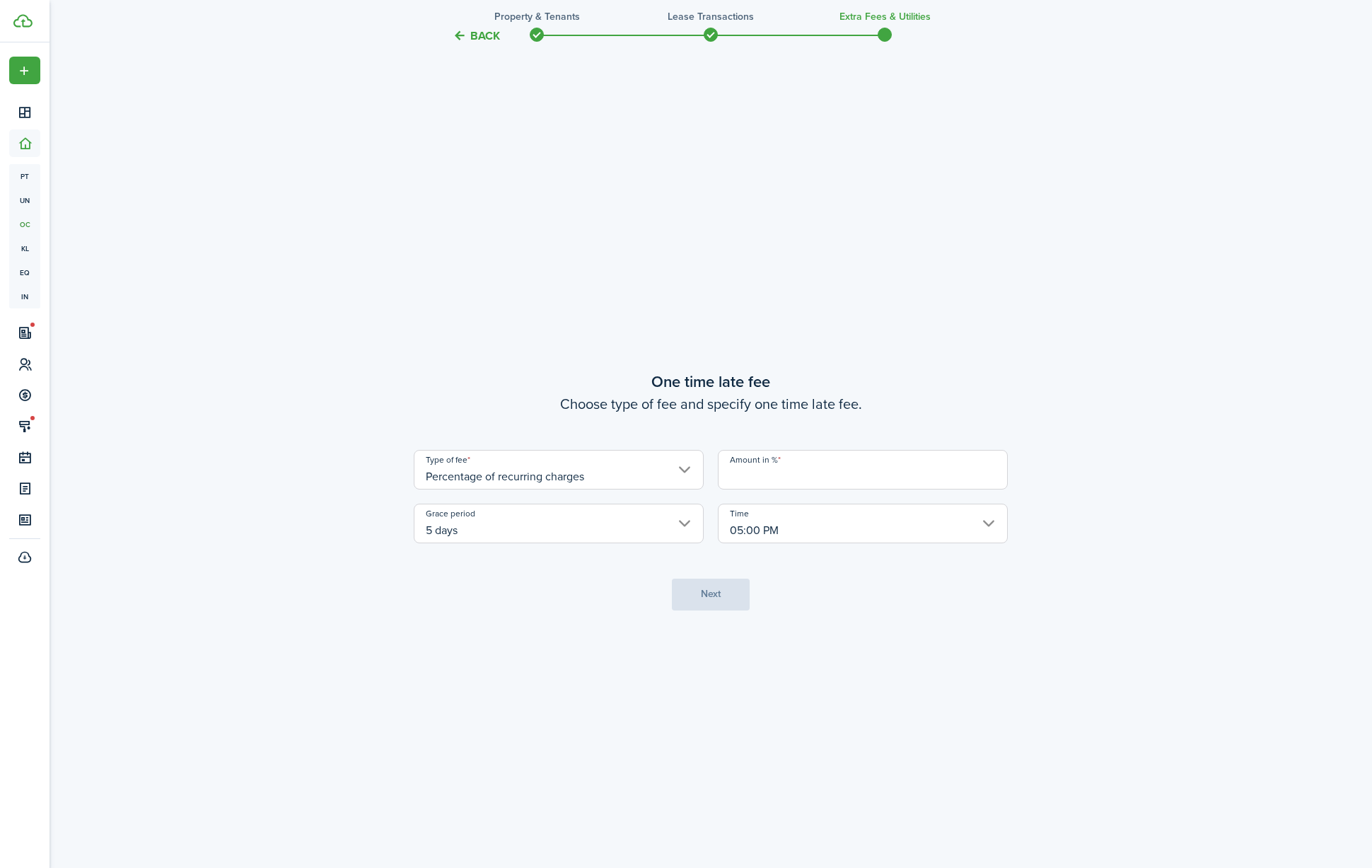
click at [770, 480] on input "Amount in %" at bounding box center [862, 469] width 290 height 40
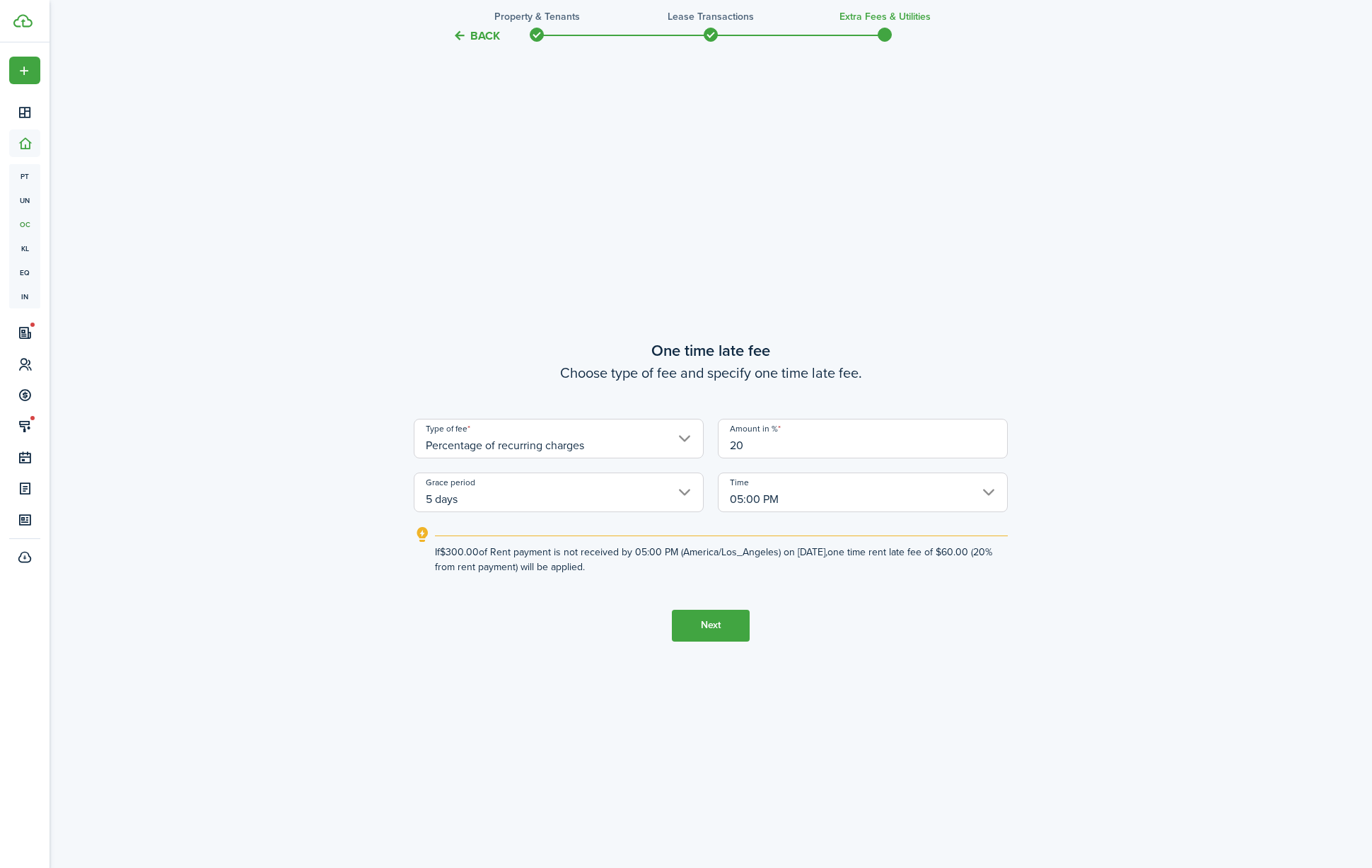
type input "20"
click at [839, 588] on tc-wizard-step "One time late fee Choose type of fee and specify one time late fee. Type of fee…" at bounding box center [711, 489] width 594 height 868
drag, startPoint x: 696, startPoint y: 616, endPoint x: 704, endPoint y: 616, distance: 8.0
click at [696, 616] on button "Next" at bounding box center [711, 625] width 77 height 32
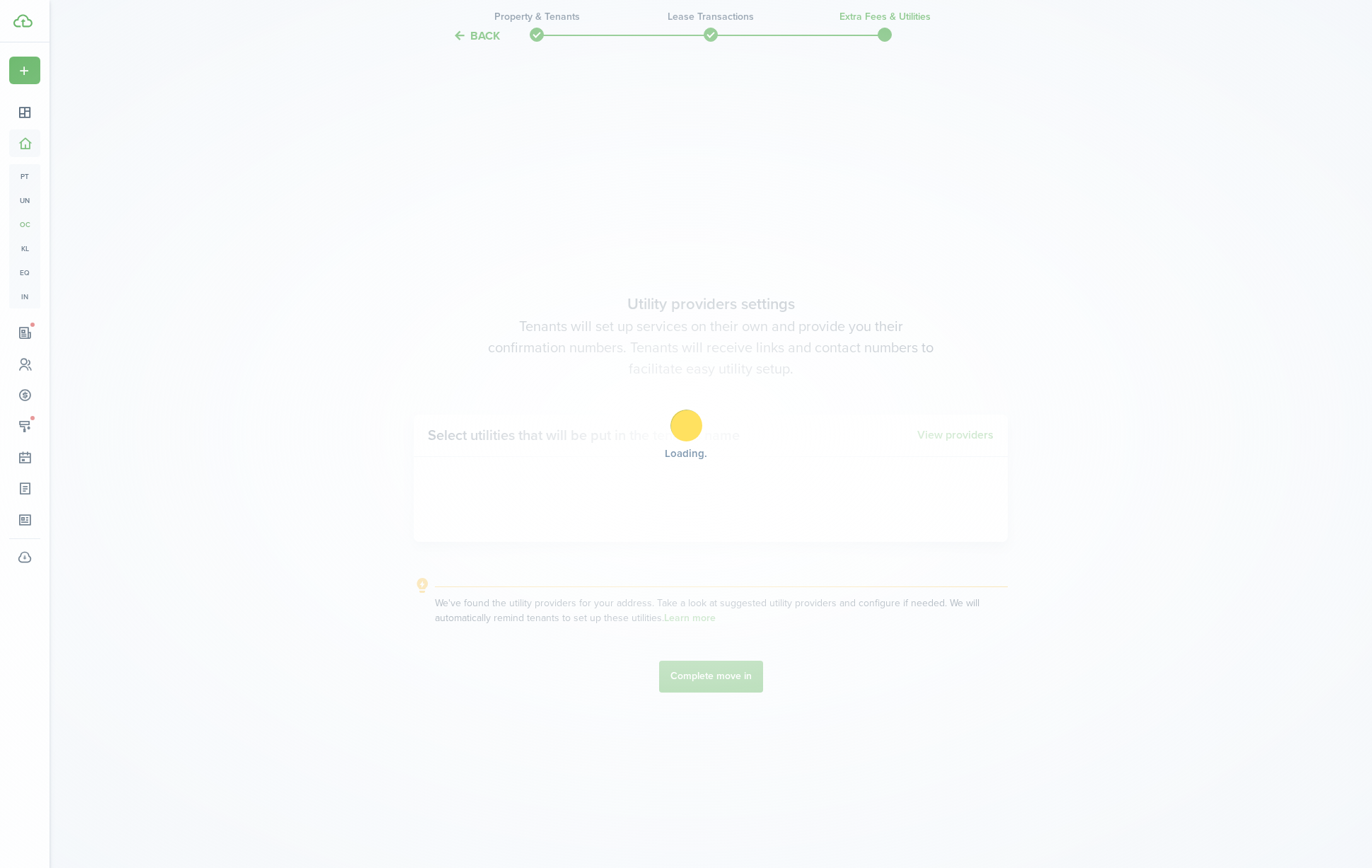
scroll to position [2508, 0]
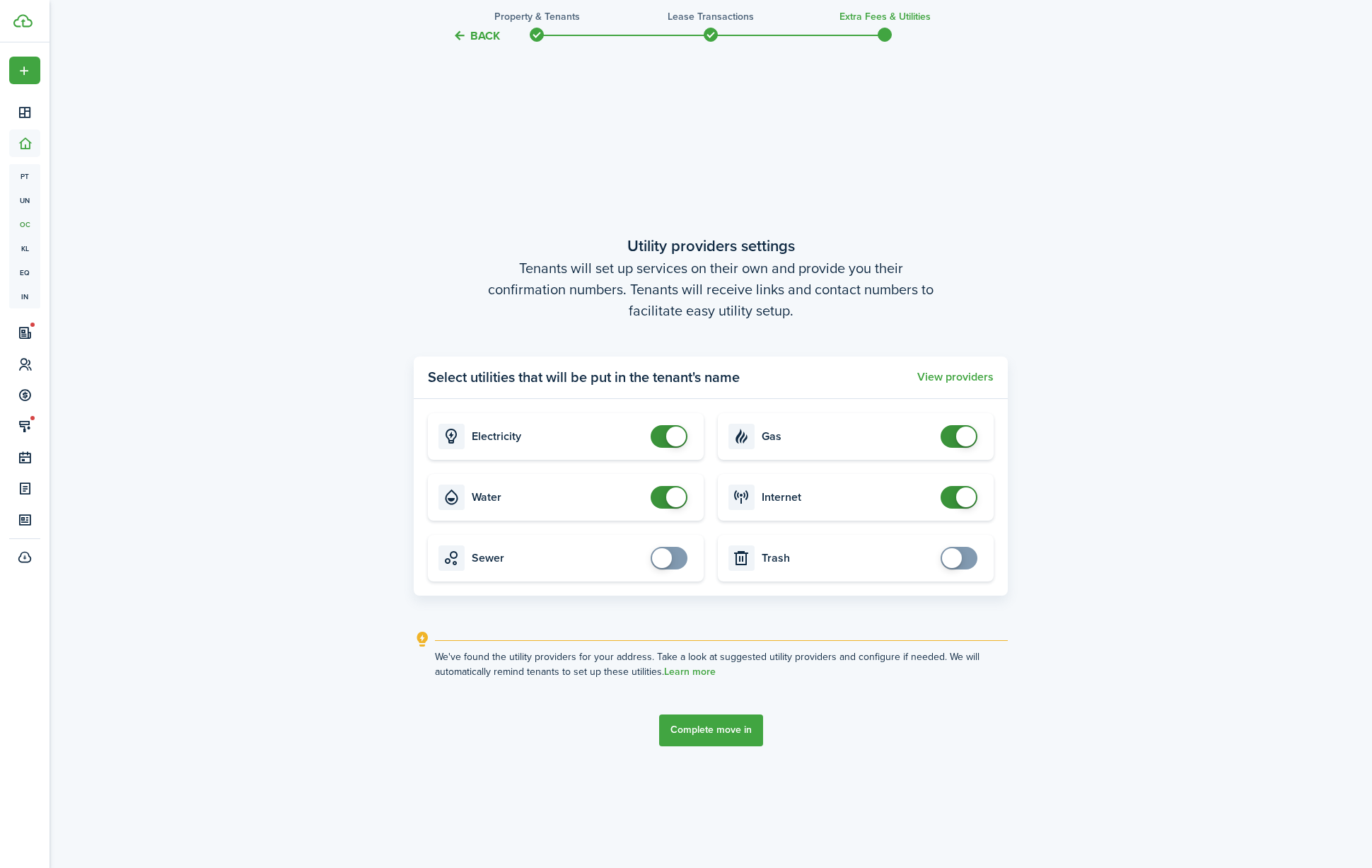
checkbox input "false"
click at [959, 430] on span at bounding box center [966, 436] width 19 height 19
checkbox input "false"
click at [965, 497] on span at bounding box center [966, 497] width 19 height 19
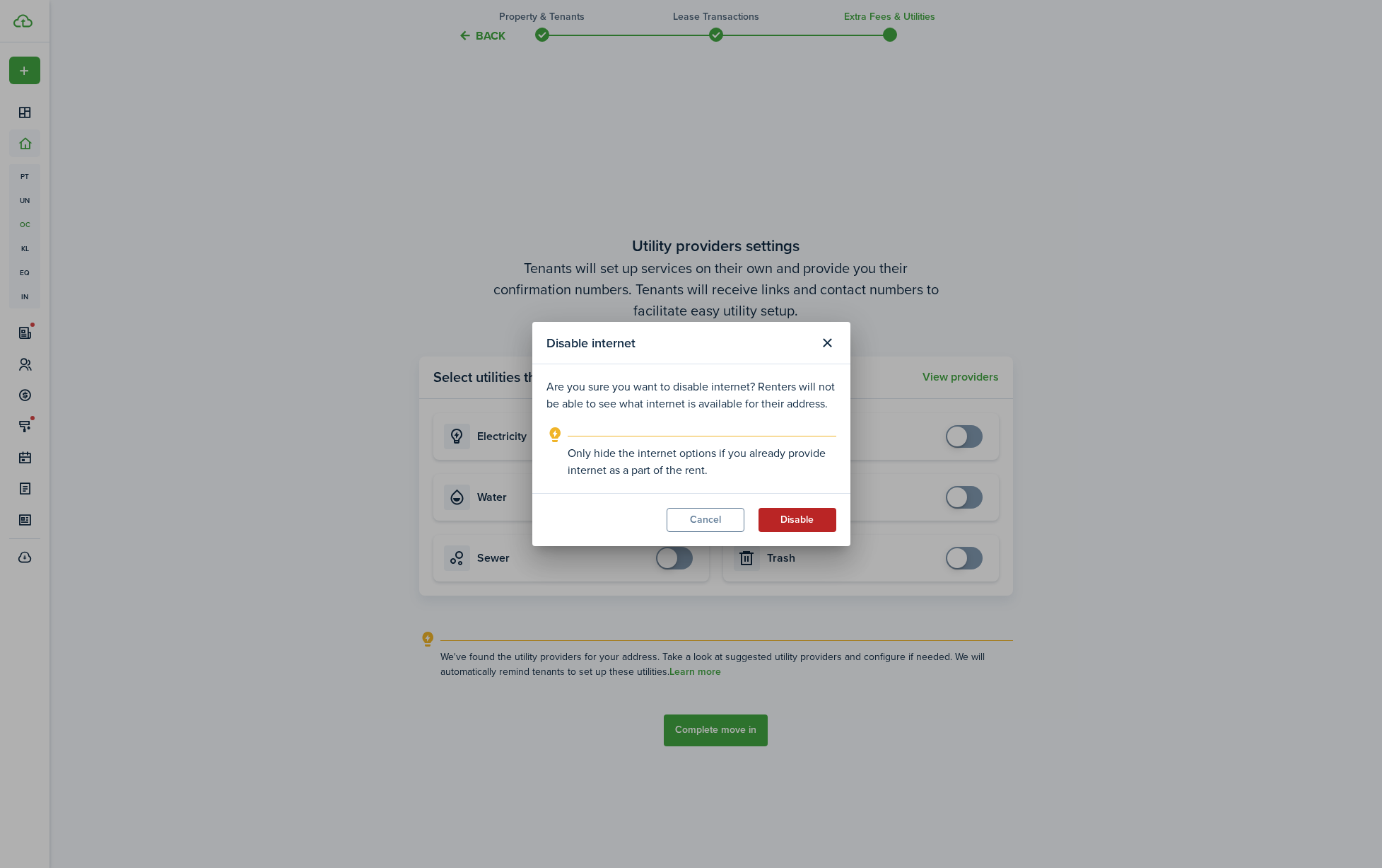
click at [785, 520] on button "Disable" at bounding box center [798, 519] width 77 height 24
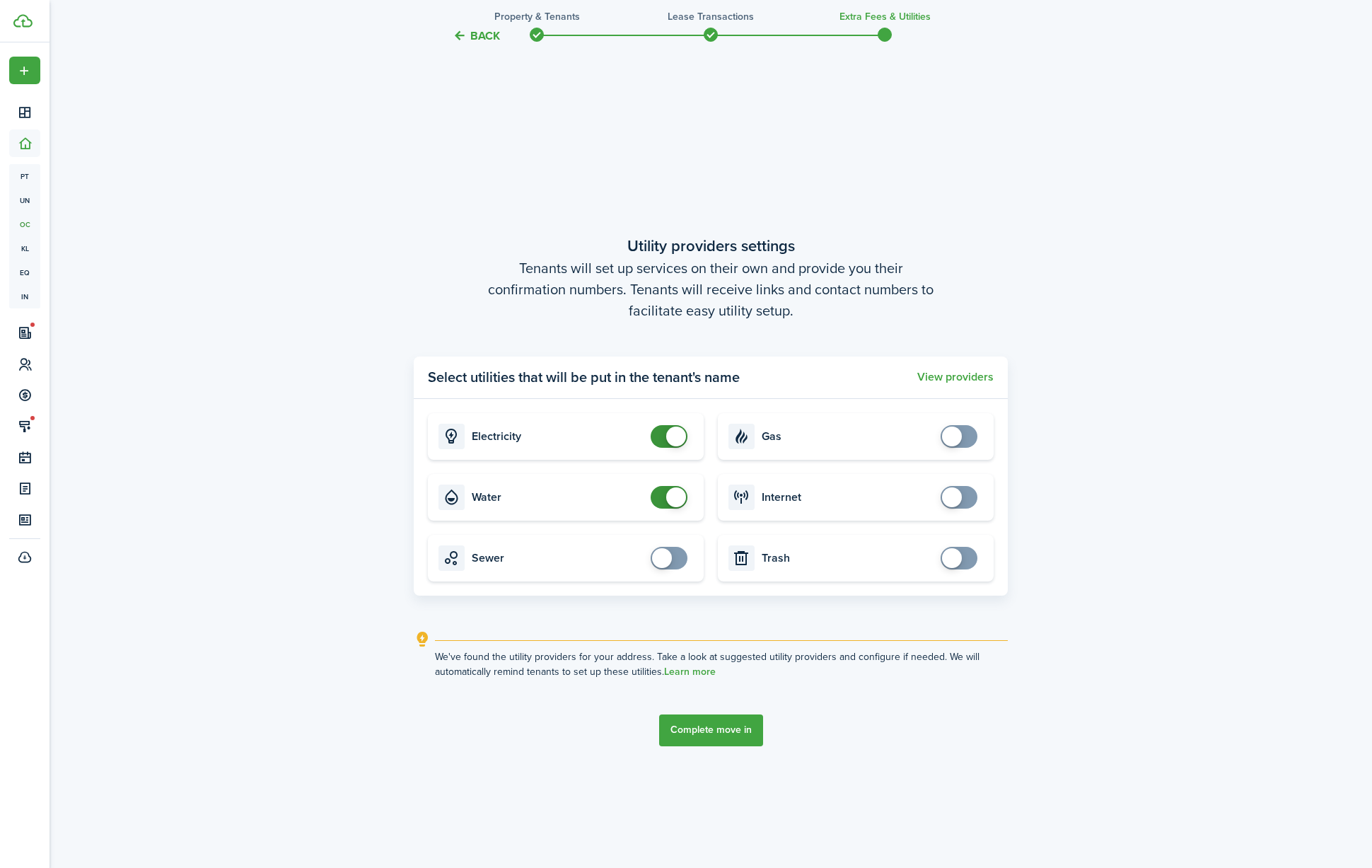
checkbox input "false"
click at [675, 496] on span at bounding box center [676, 497] width 19 height 19
checkbox input "false"
click at [671, 426] on span at bounding box center [676, 436] width 19 height 19
drag, startPoint x: 707, startPoint y: 727, endPoint x: 918, endPoint y: 747, distance: 211.9
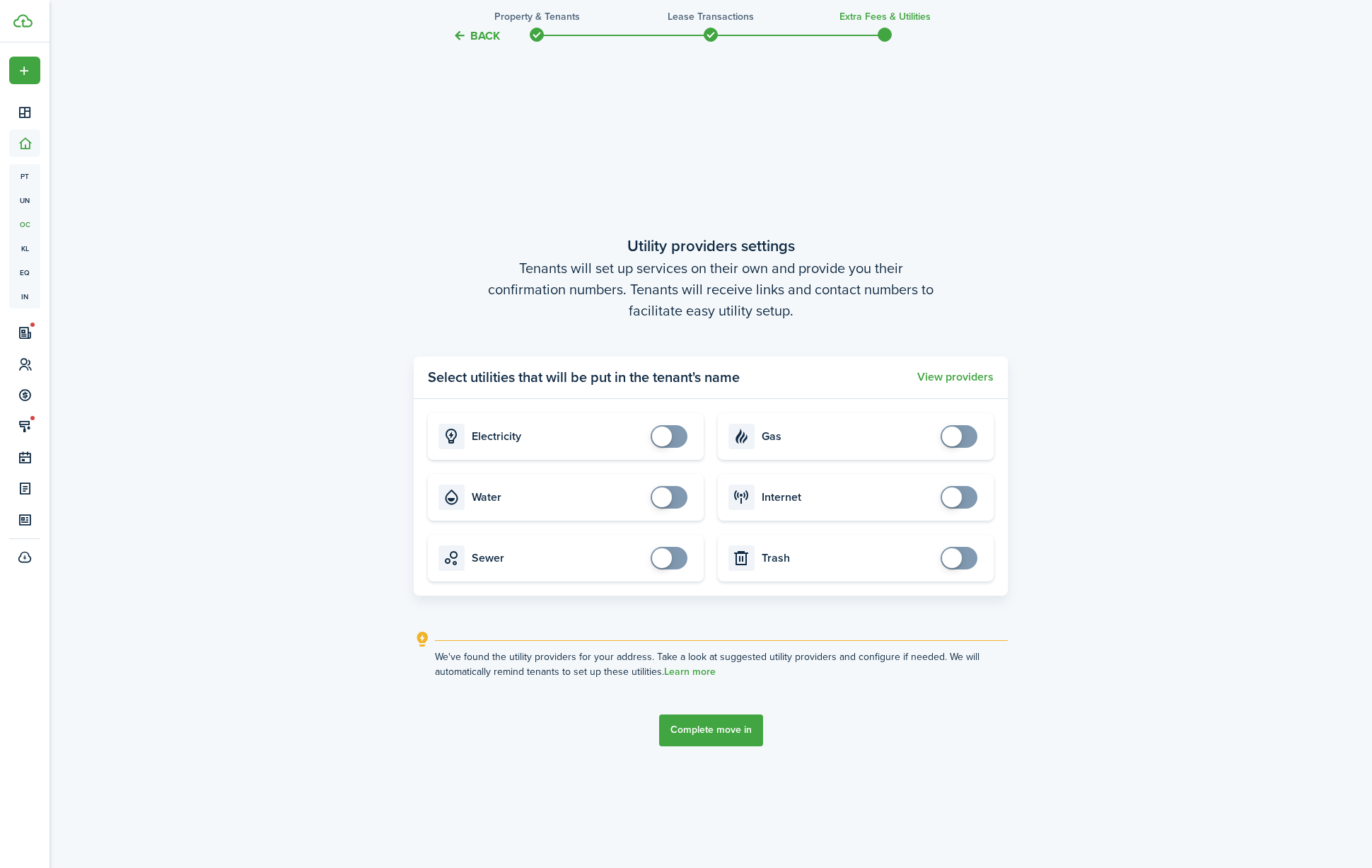
click at [707, 727] on button "Complete move in" at bounding box center [712, 730] width 104 height 32
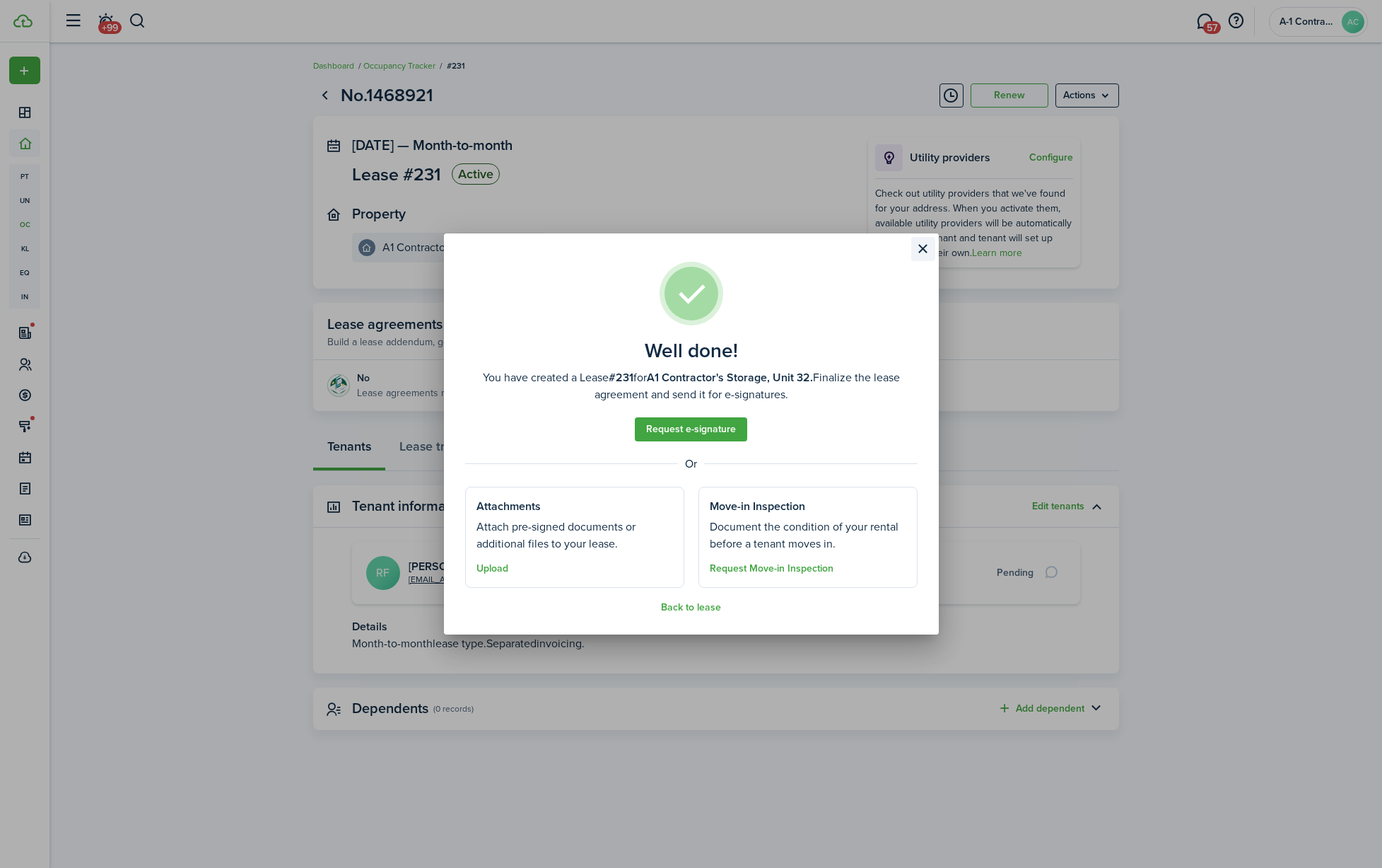
click at [925, 250] on button "Close modal" at bounding box center [923, 248] width 24 height 24
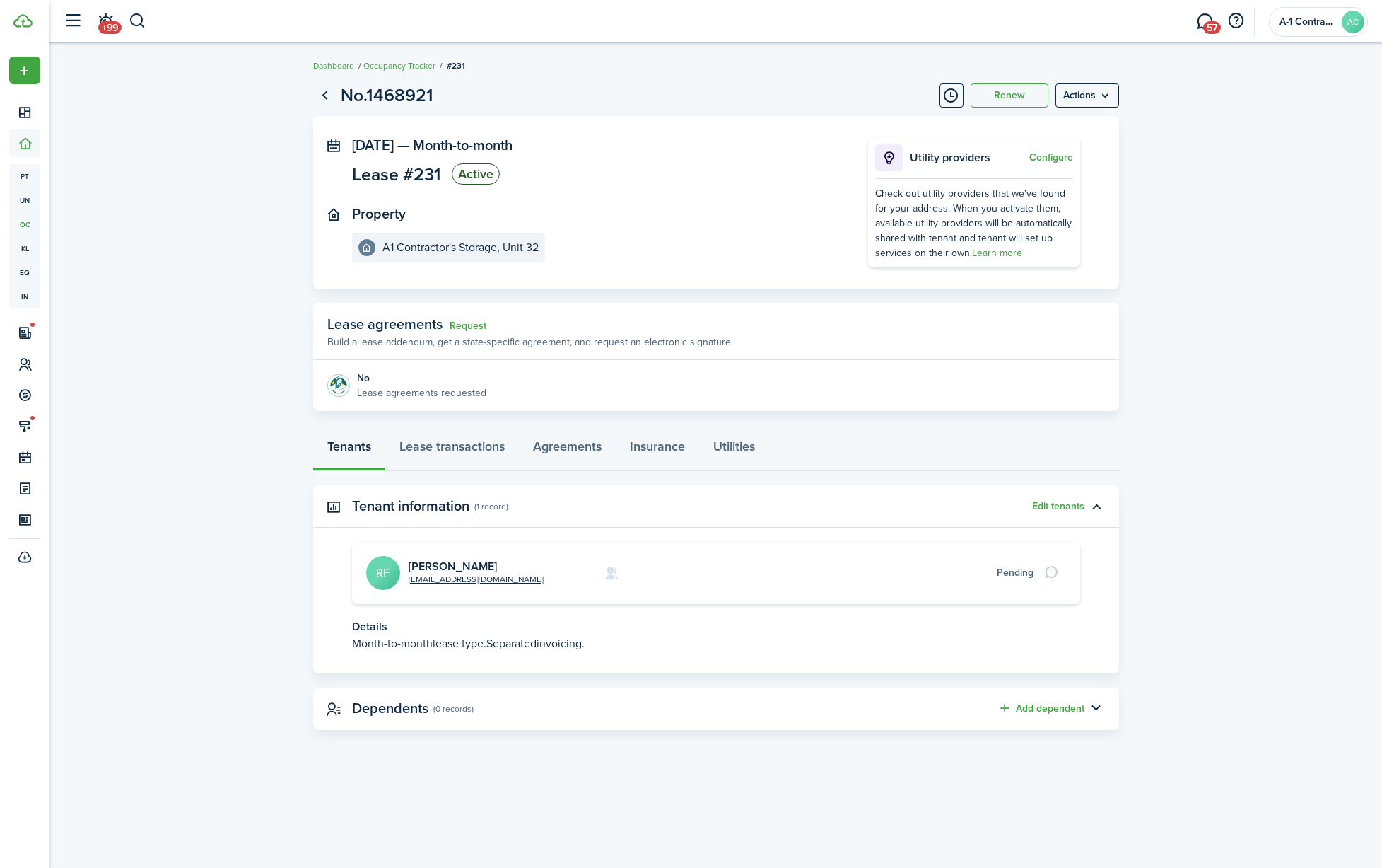
click at [378, 571] on avatar-text "RF" at bounding box center [383, 572] width 34 height 34
click at [415, 565] on link "[PERSON_NAME]" at bounding box center [452, 566] width 88 height 16
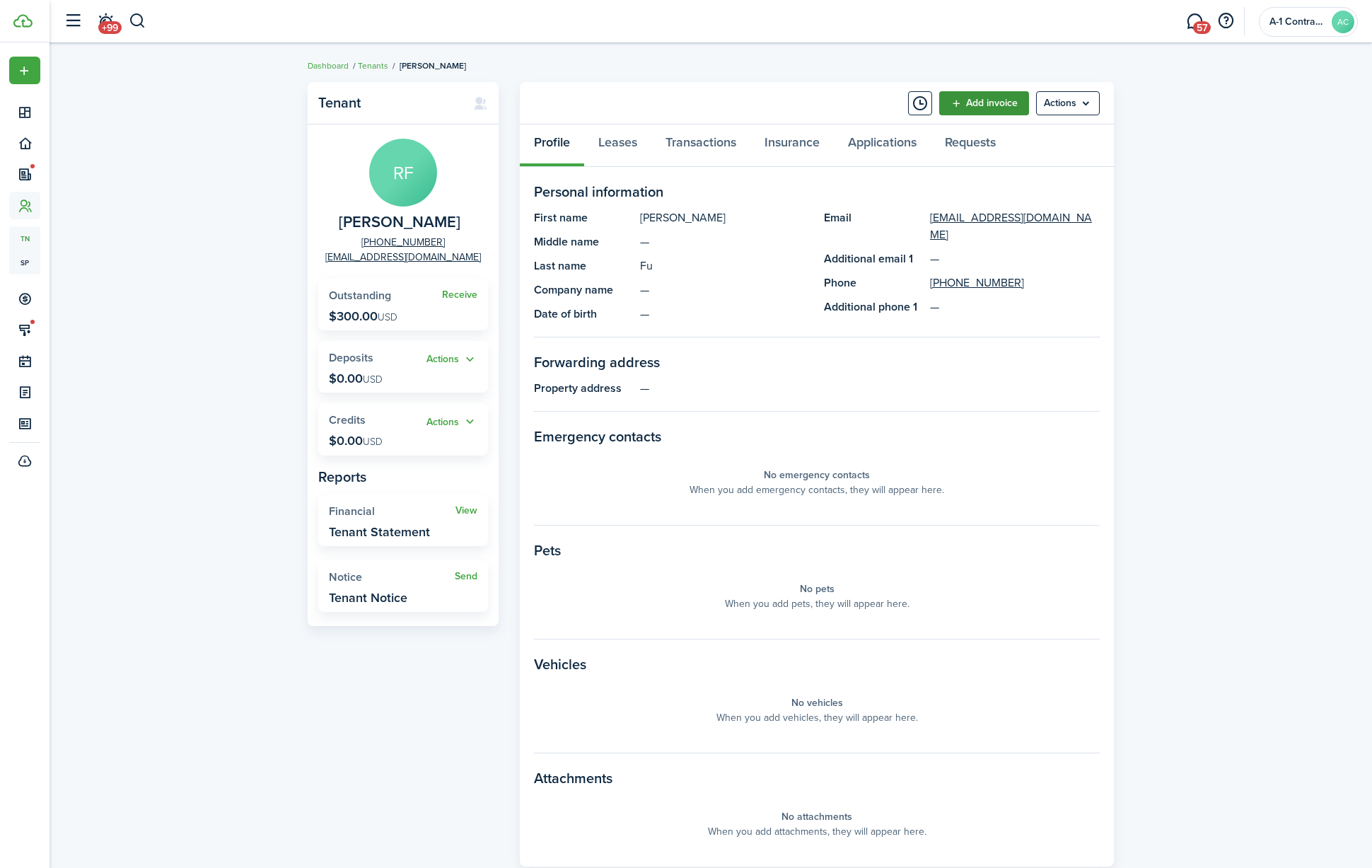
click at [974, 106] on link "Add invoice" at bounding box center [985, 103] width 90 height 24
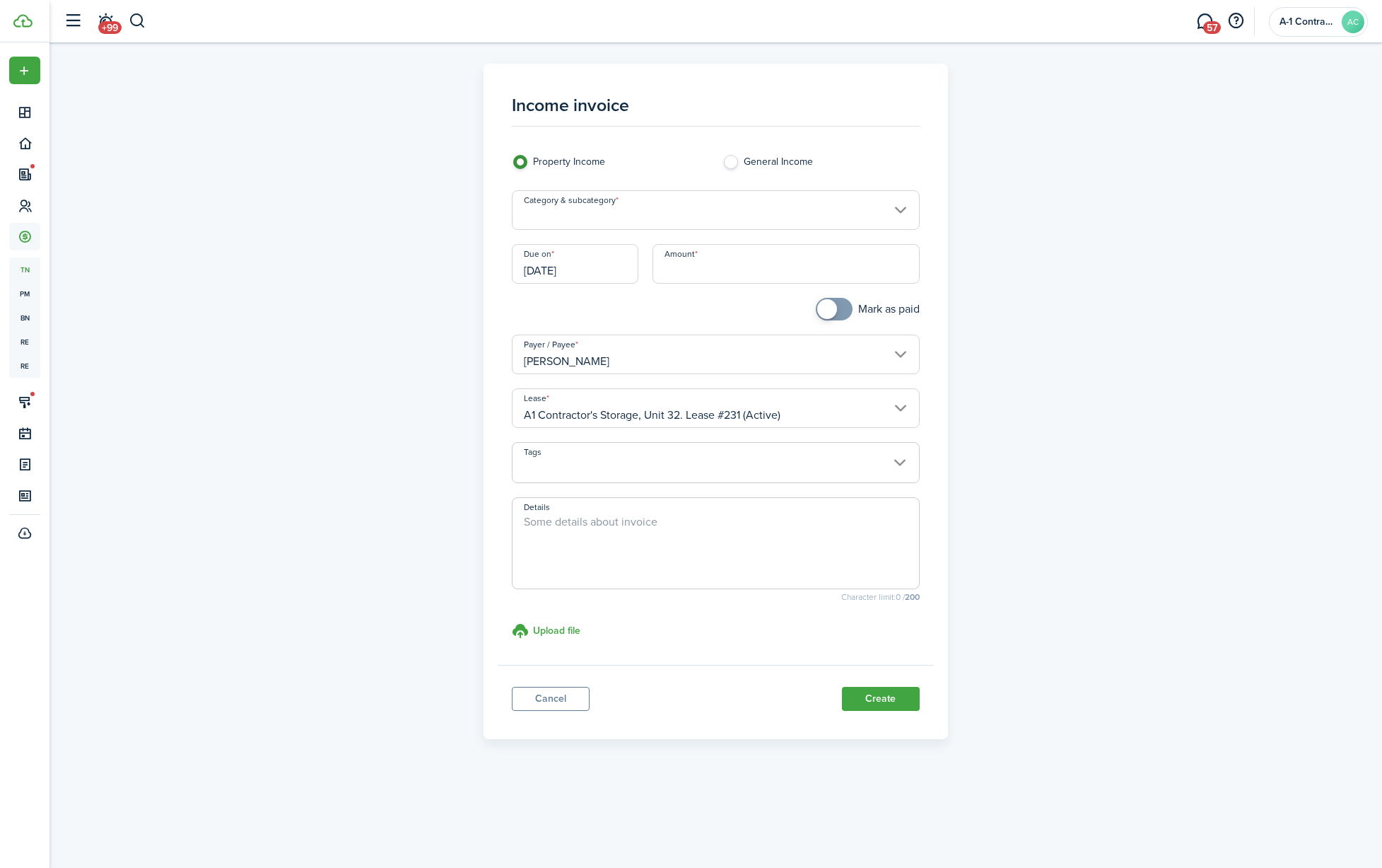
click at [652, 204] on input "Category & subcategory" at bounding box center [716, 210] width 408 height 40
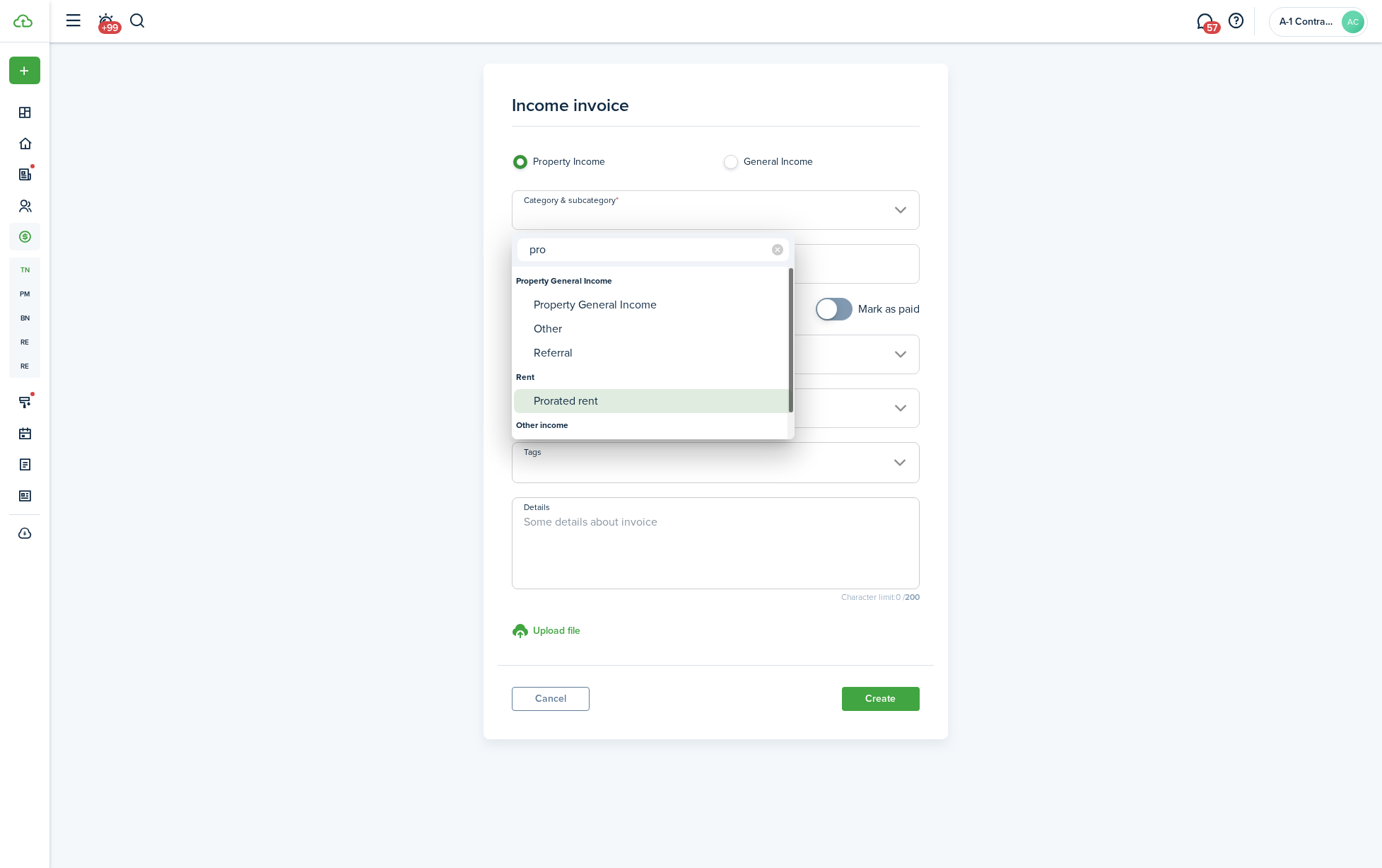
type input "pro"
click at [586, 401] on div "Prorated rent" at bounding box center [658, 401] width 250 height 24
type input "Rent / Prorated rent"
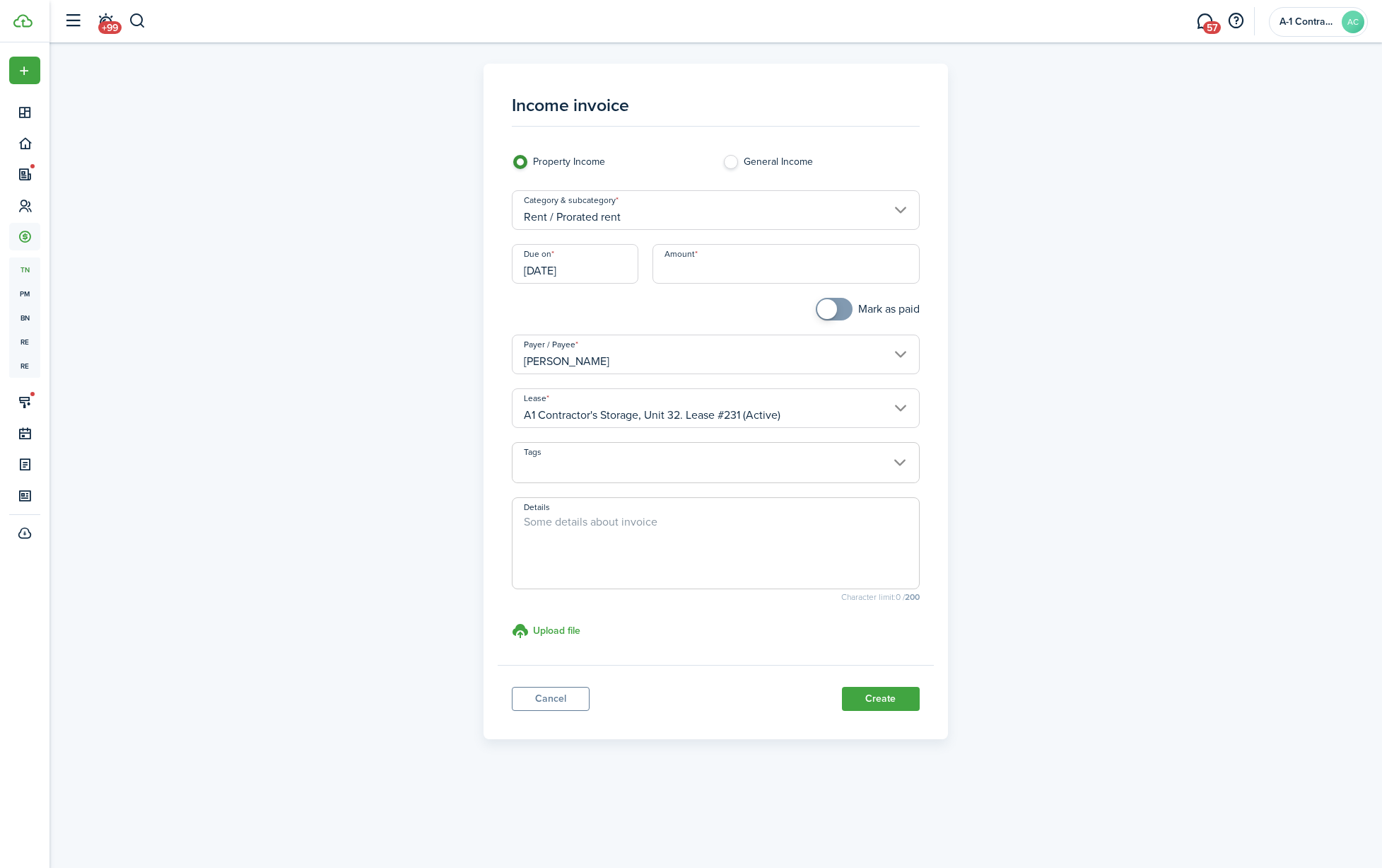
click at [681, 271] on input "Amount" at bounding box center [786, 263] width 268 height 40
type input "$110.00"
click at [599, 461] on span at bounding box center [716, 469] width 407 height 24
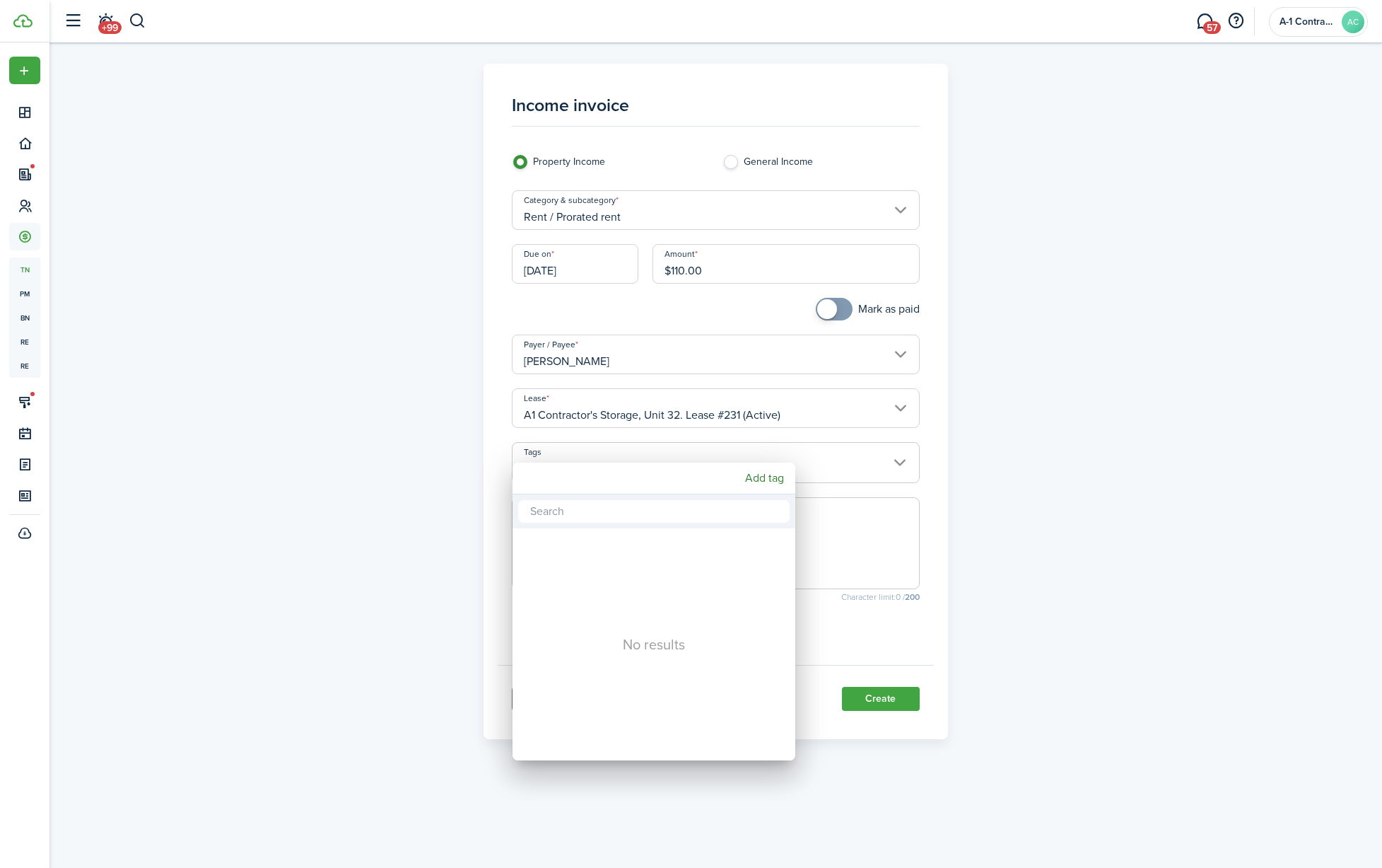
click at [905, 559] on div at bounding box center [690, 433] width 1608 height 1094
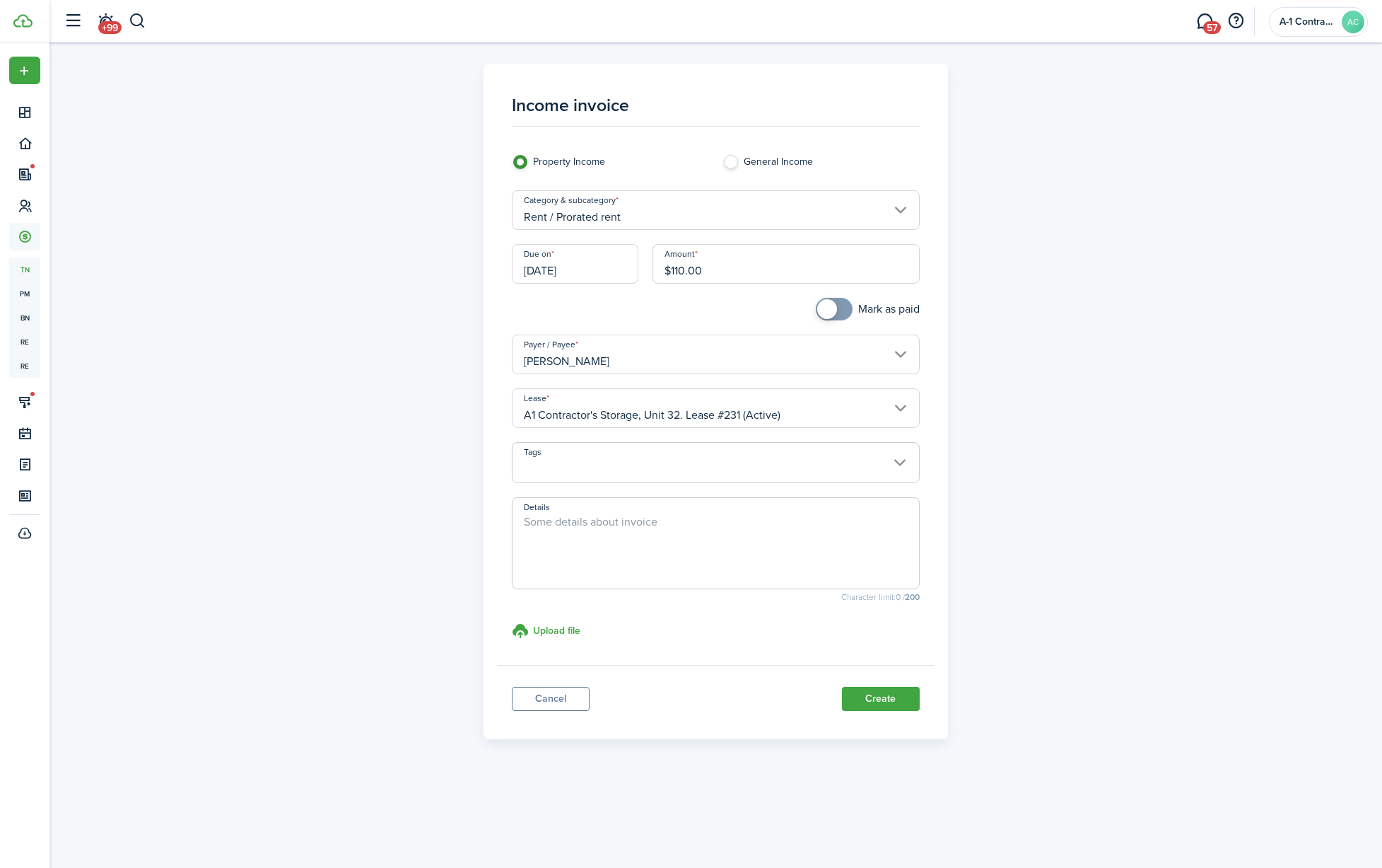
click at [700, 542] on textarea "Details" at bounding box center [716, 547] width 407 height 68
type textarea "Prorated rent for [DATE] - [DATE]"
drag, startPoint x: 878, startPoint y: 699, endPoint x: 898, endPoint y: 696, distance: 20.2
click at [880, 698] on button "Create" at bounding box center [881, 698] width 77 height 24
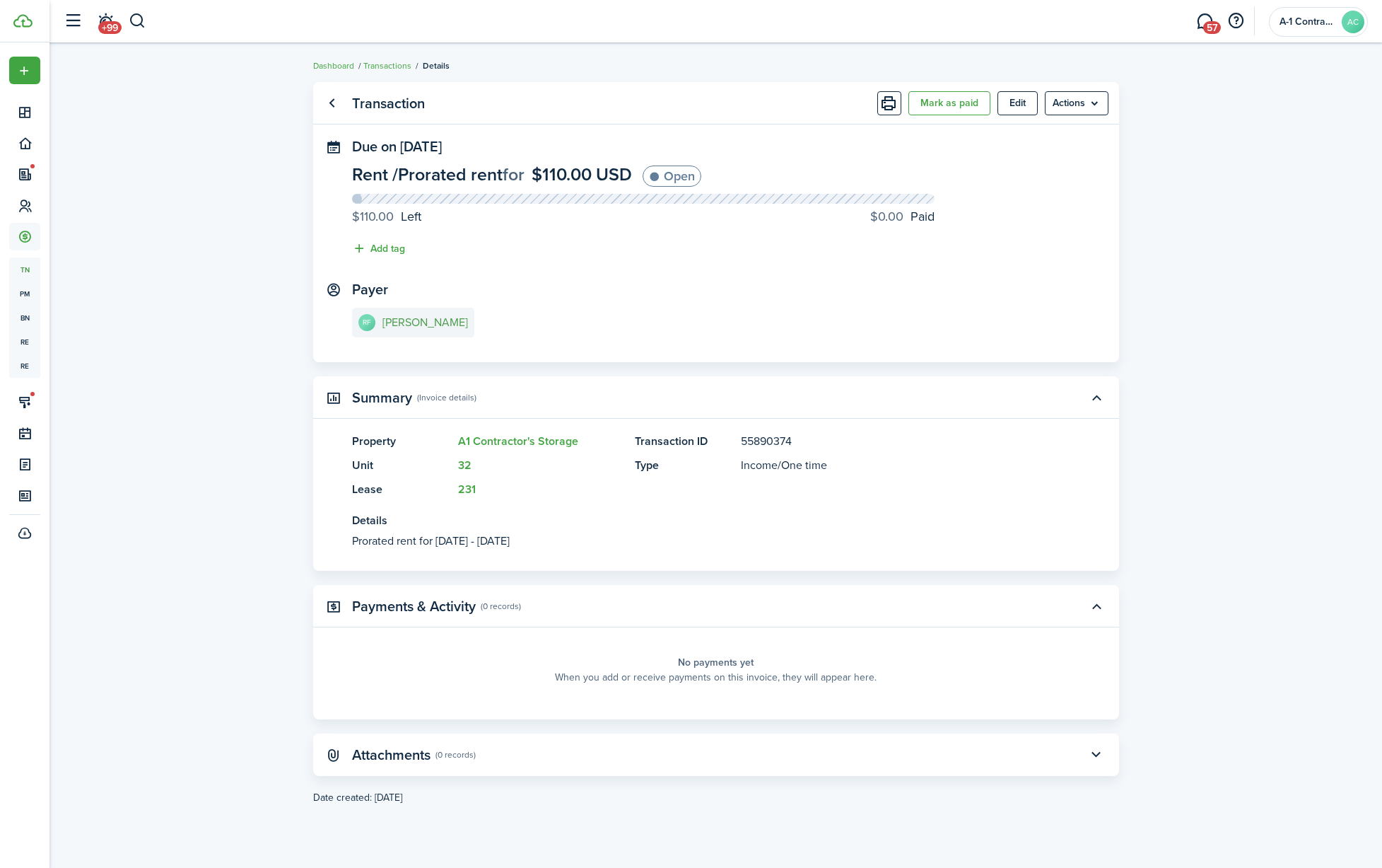
click at [404, 320] on e-details-info-title "[PERSON_NAME]" at bounding box center [425, 322] width 85 height 12
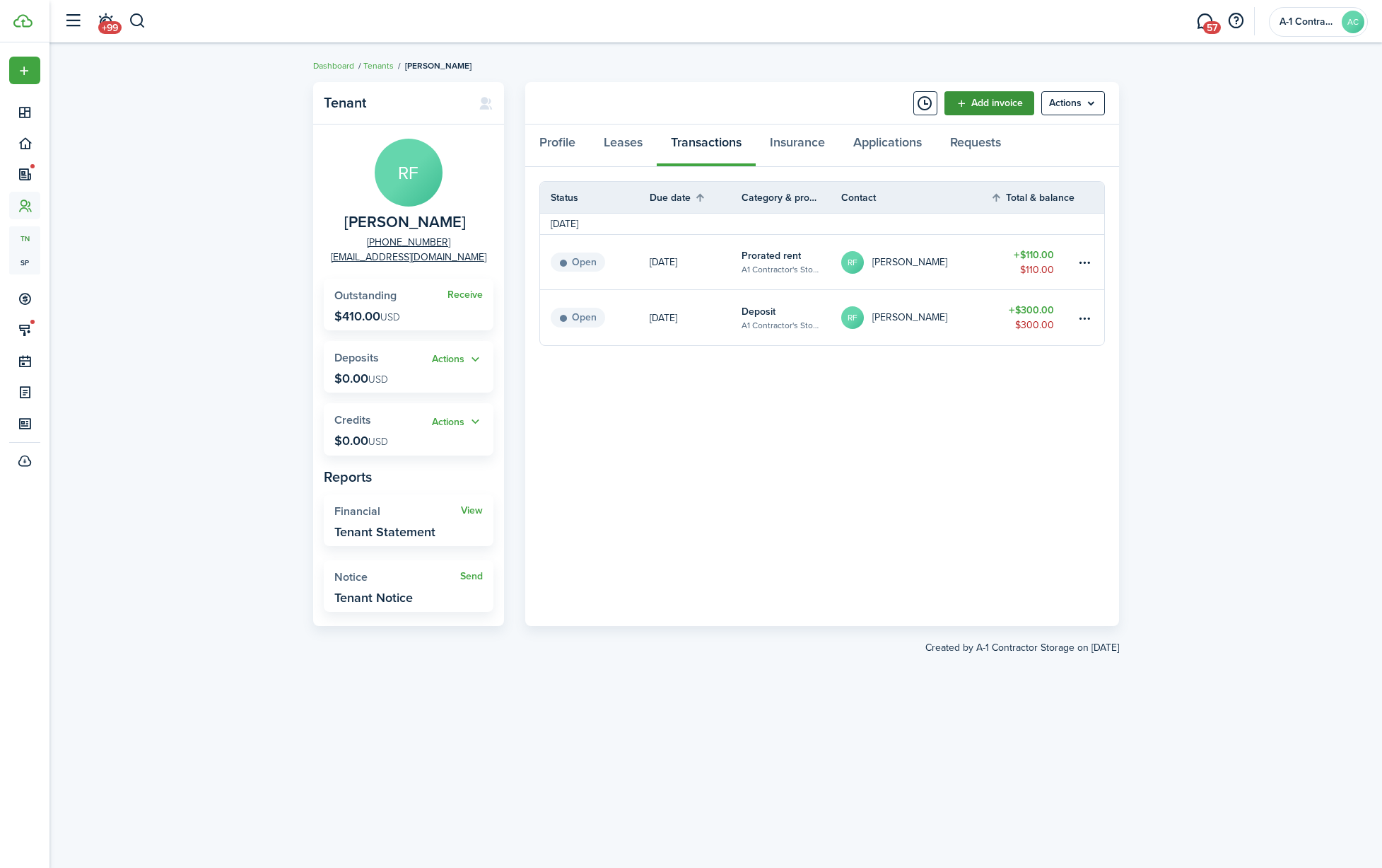
click at [980, 108] on link "Add invoice" at bounding box center [989, 103] width 90 height 24
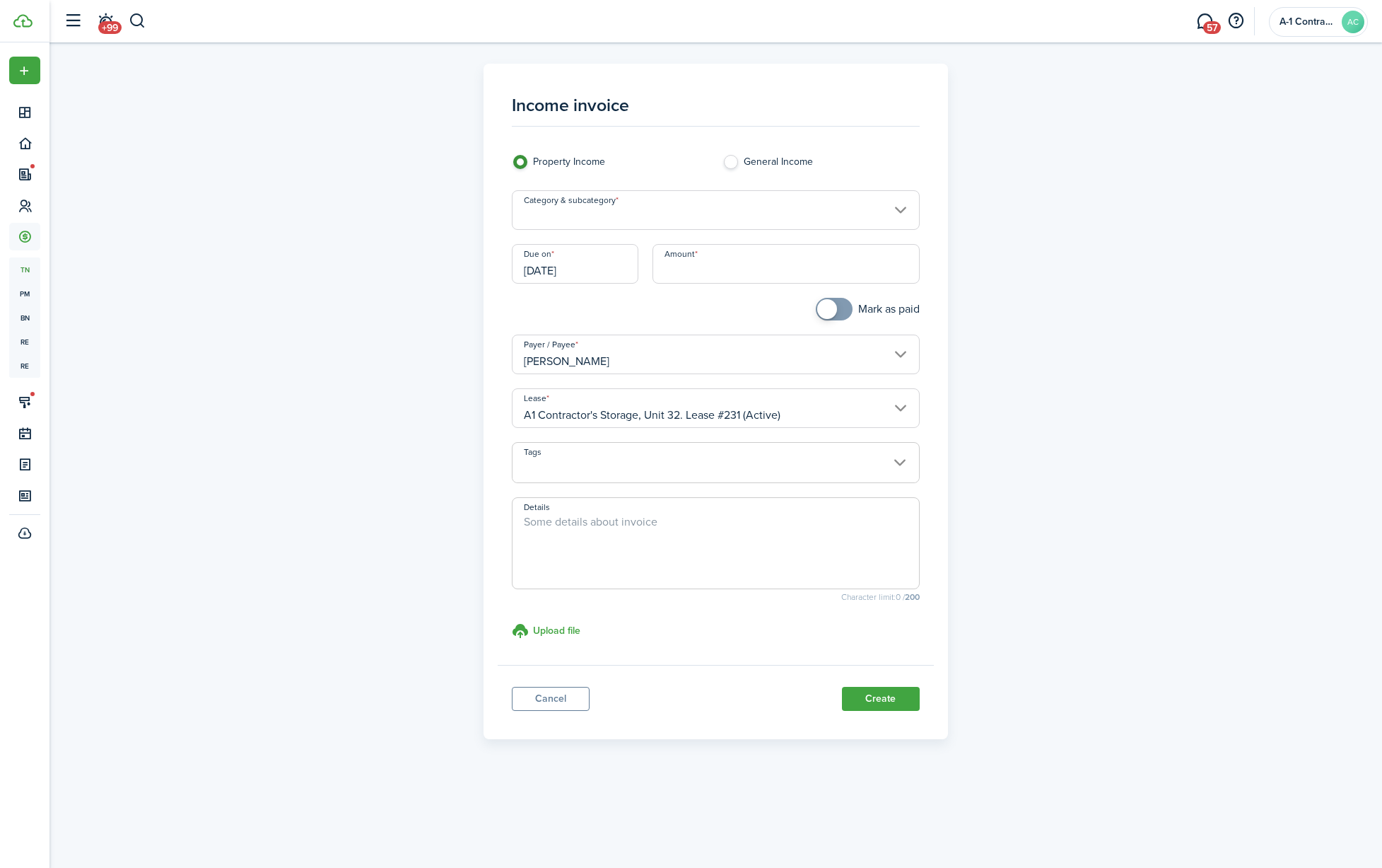
click at [652, 199] on input "Category & subcategory" at bounding box center [716, 210] width 408 height 40
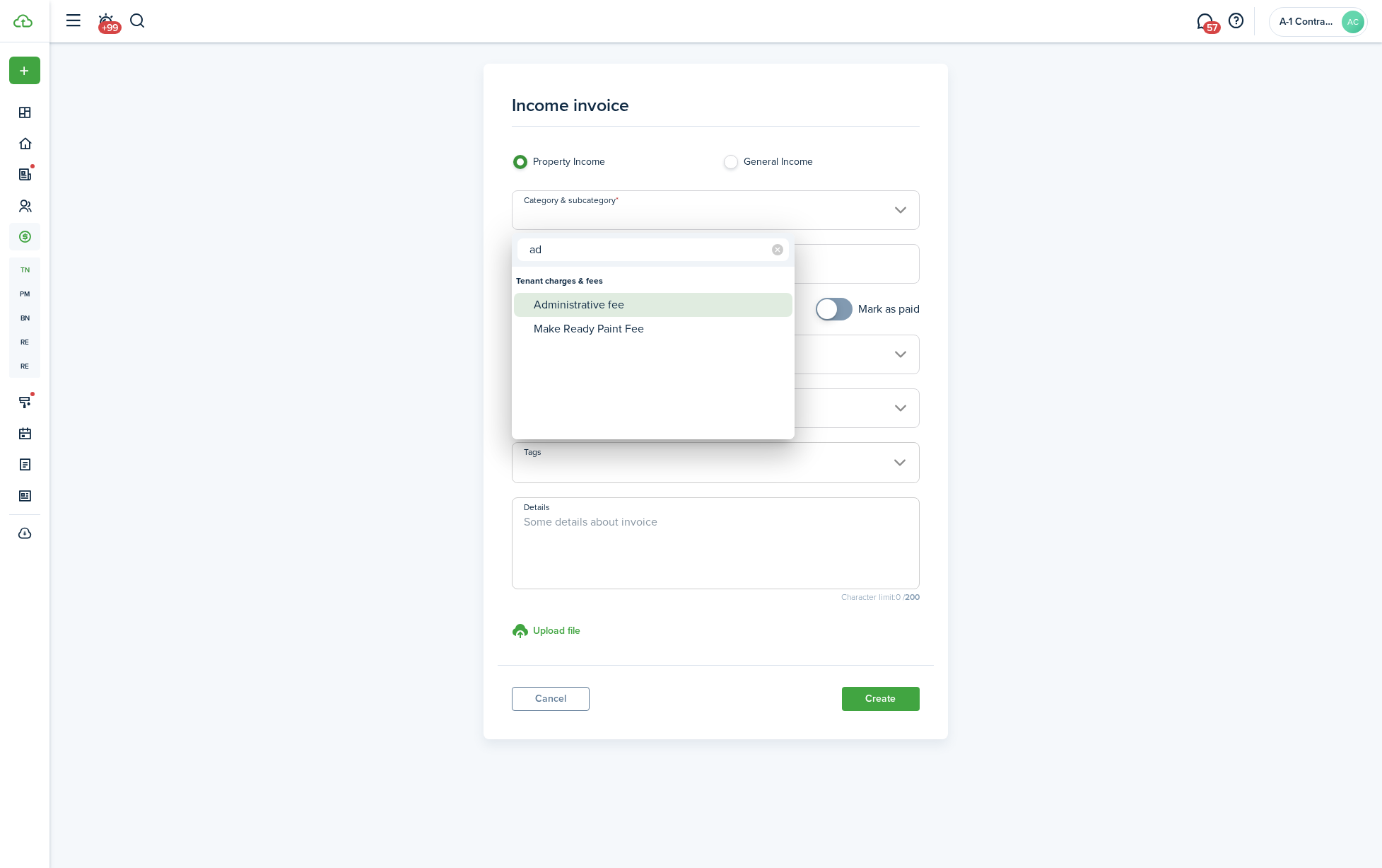
type input "ad"
click at [606, 310] on div "Administrative fee" at bounding box center [658, 305] width 250 height 24
type input "Tenant charges & fees / Administrative fee"
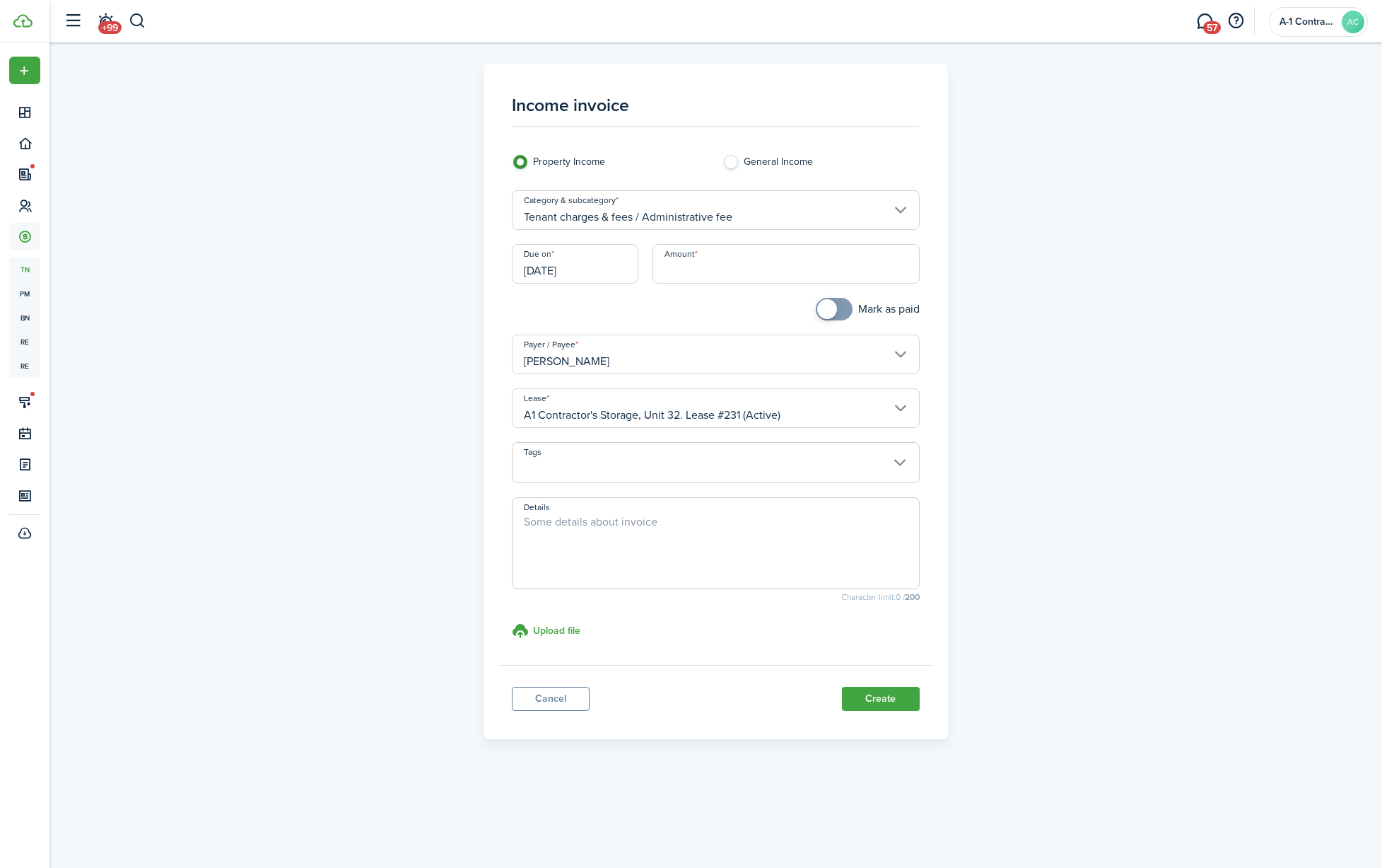
click at [713, 277] on input "Amount" at bounding box center [786, 263] width 268 height 40
type input "$50.00"
click at [688, 556] on textarea "Details" at bounding box center [716, 547] width 407 height 68
type textarea "One time setup fee"
click at [867, 700] on button "Create" at bounding box center [881, 698] width 77 height 24
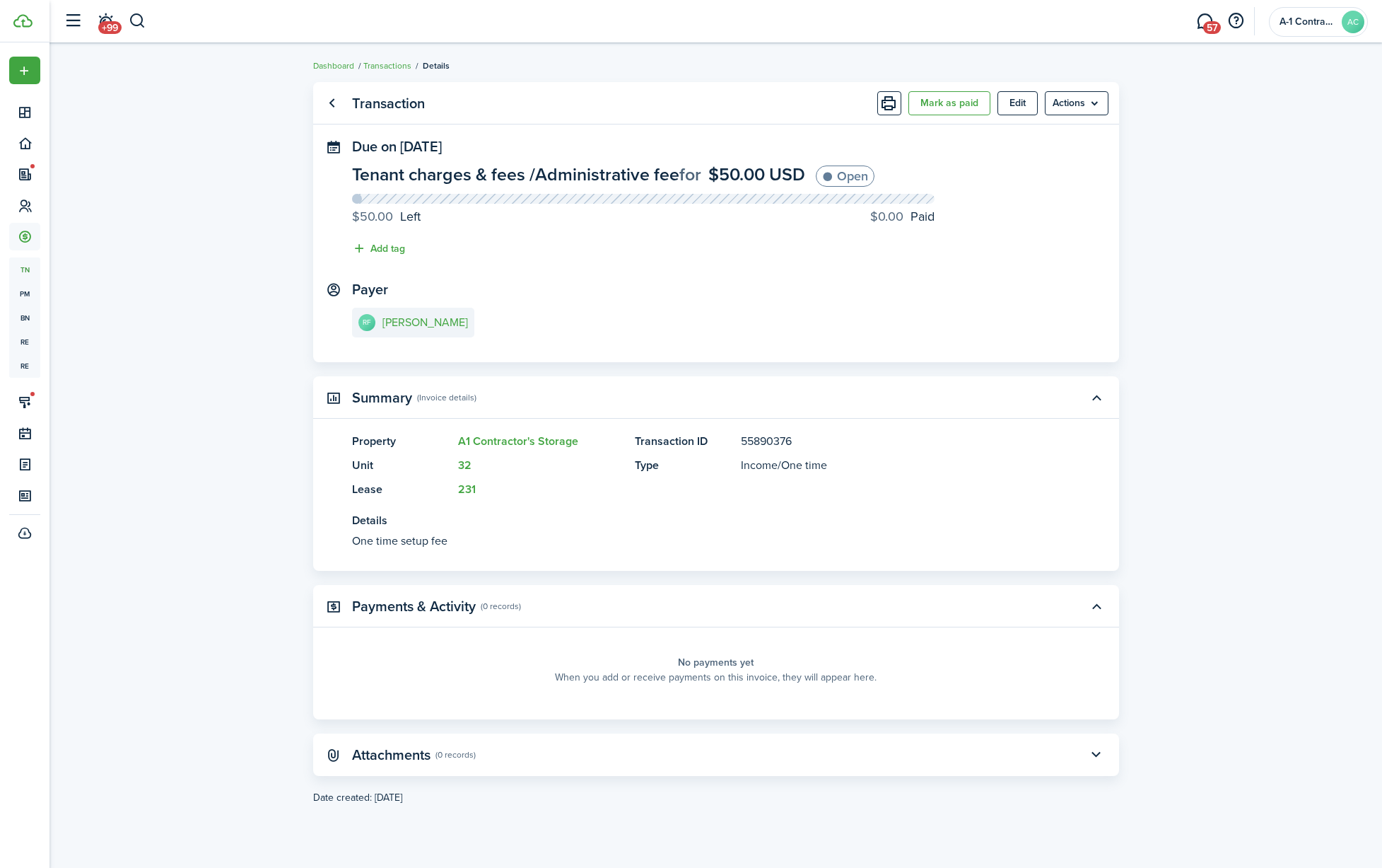
click at [909, 221] on progress-caption-label "$0.00 Paid" at bounding box center [902, 217] width 64 height 19
click at [415, 328] on e-details-info-title "[PERSON_NAME]" at bounding box center [425, 322] width 85 height 12
